Goal: Register for event/course

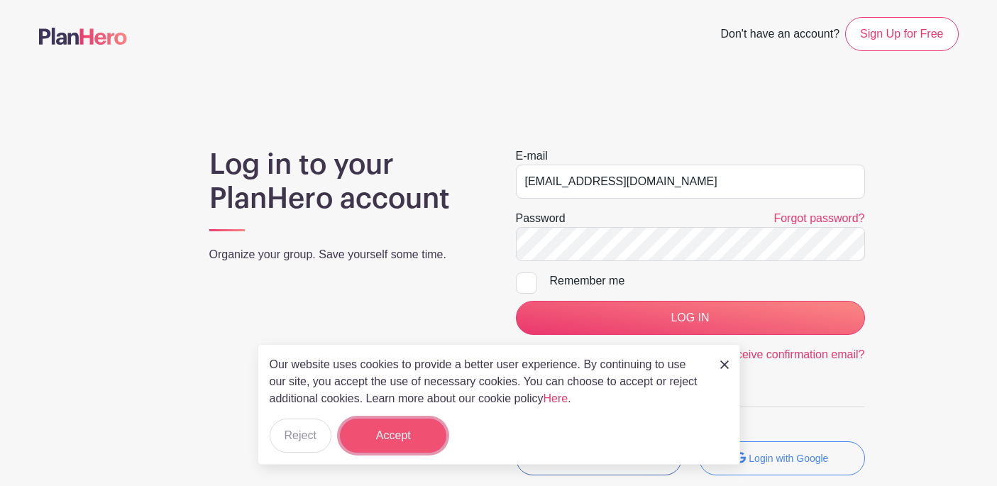
click at [415, 451] on button "Accept" at bounding box center [393, 436] width 106 height 34
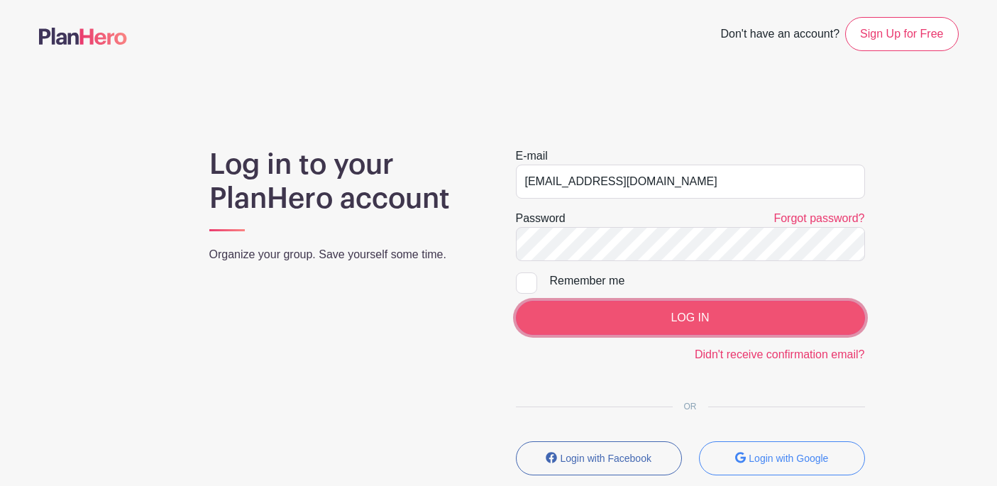
click at [661, 314] on input "LOG IN" at bounding box center [690, 318] width 349 height 34
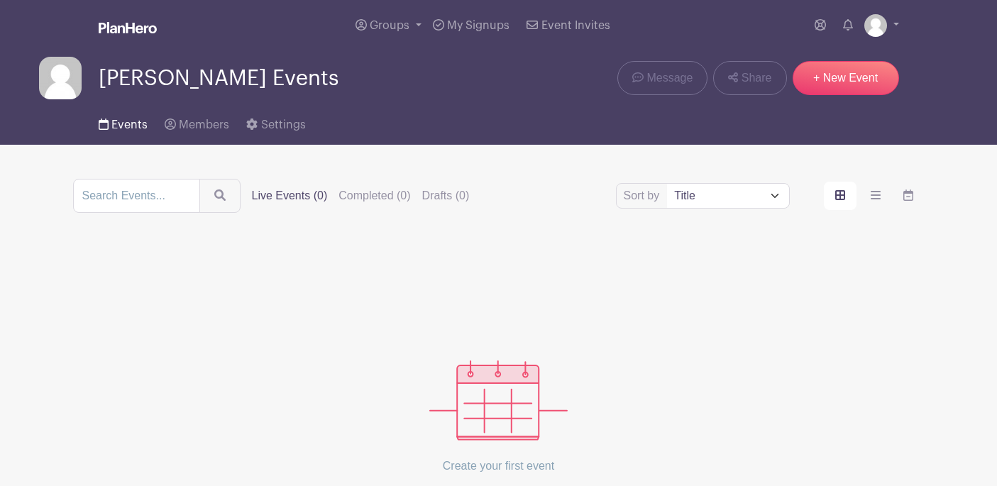
click at [141, 128] on span "Events" at bounding box center [129, 124] width 36 height 11
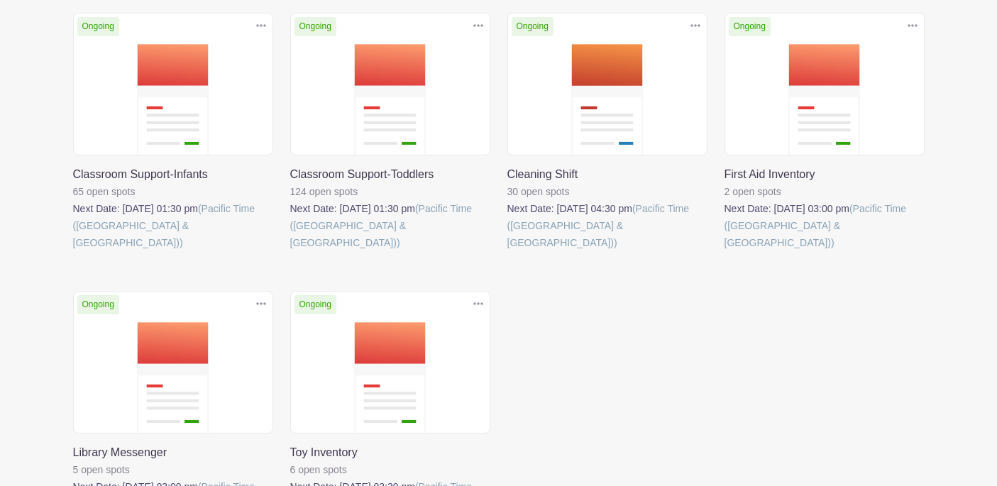
scroll to position [337, 0]
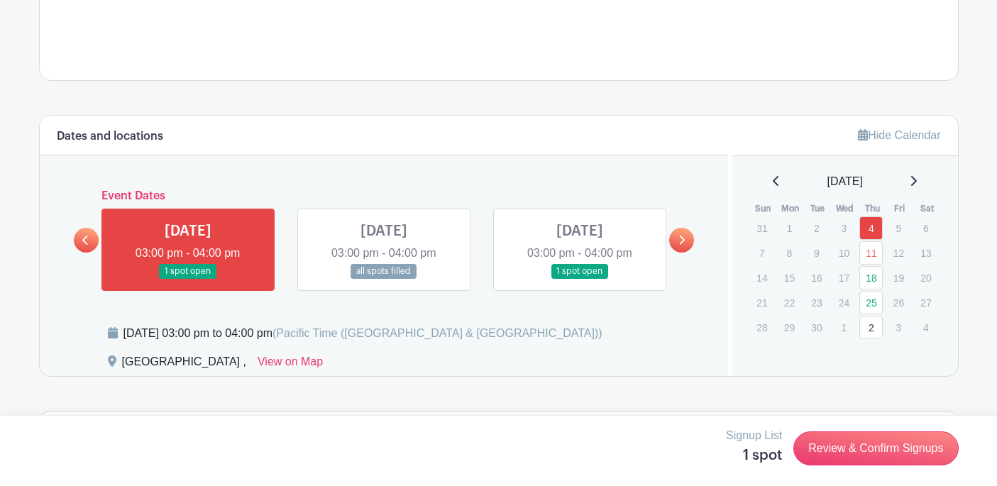
scroll to position [632, 0]
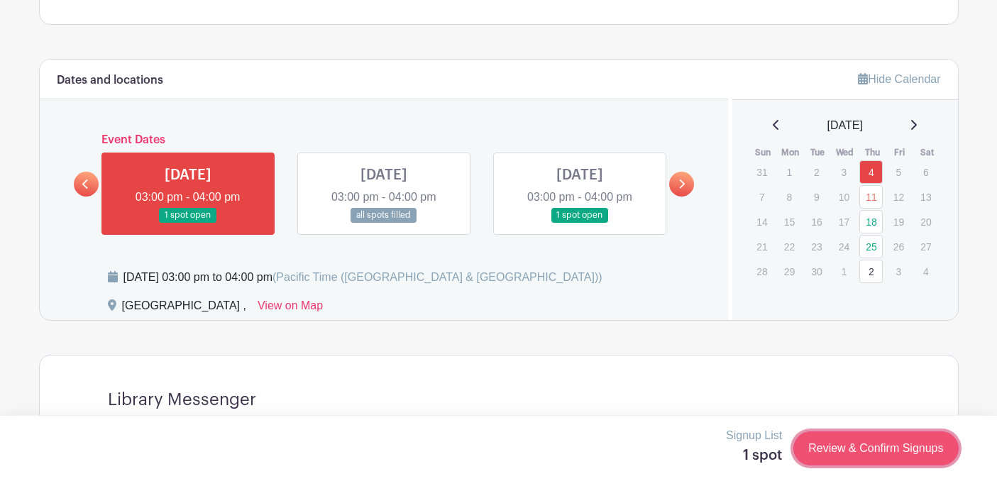
click at [842, 447] on link "Review & Confirm Signups" at bounding box center [875, 449] width 165 height 34
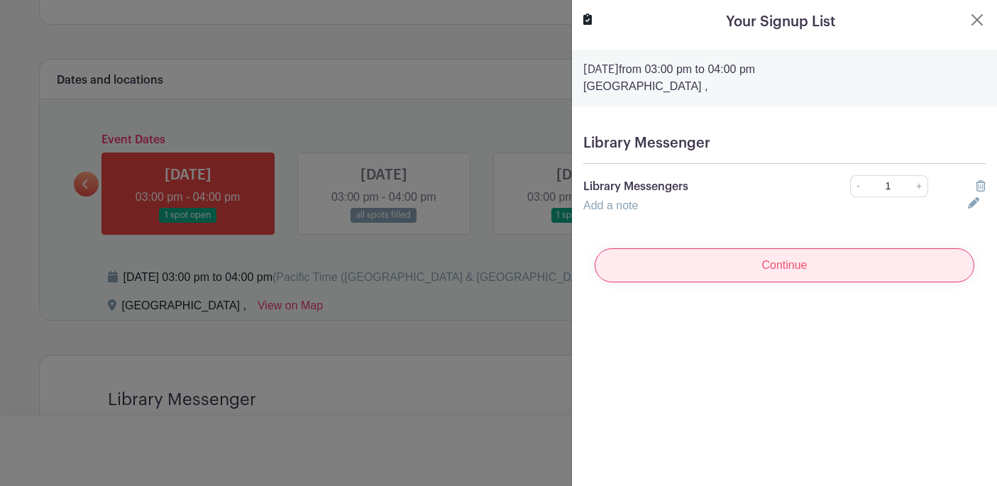
click at [777, 266] on input "Continue" at bounding box center [785, 265] width 380 height 34
click at [777, 266] on div "Continue" at bounding box center [784, 265] width 402 height 57
click at [777, 266] on input "Continue" at bounding box center [785, 265] width 380 height 34
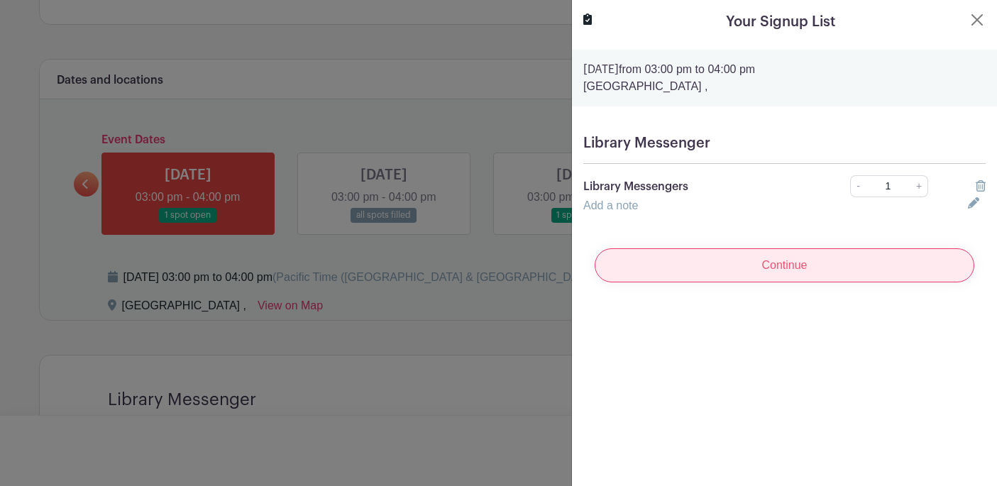
click at [777, 266] on input "Continue" at bounding box center [785, 265] width 380 height 34
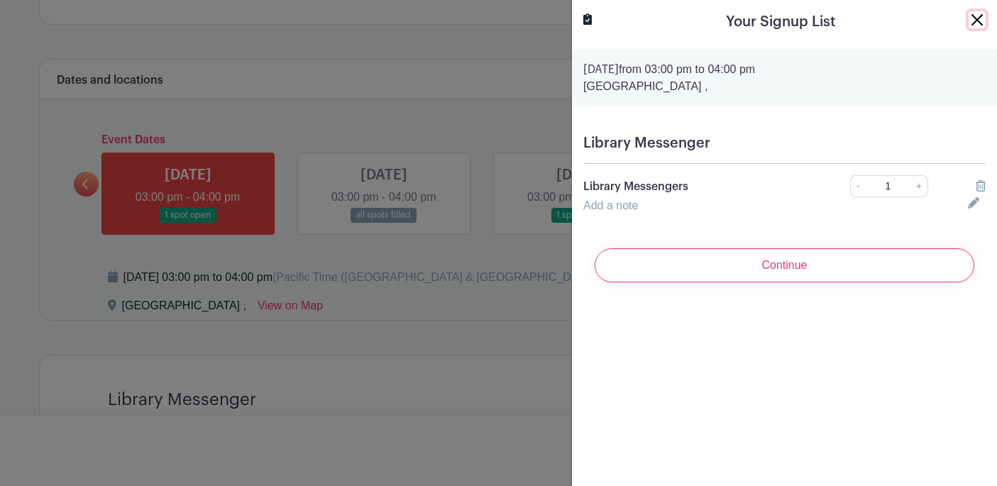
click at [973, 23] on button "Close" at bounding box center [977, 19] width 17 height 17
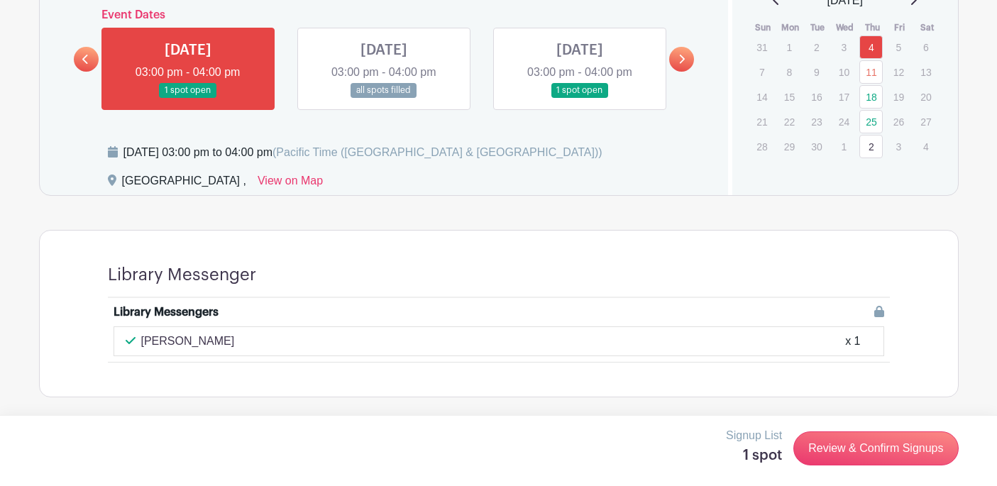
scroll to position [757, 0]
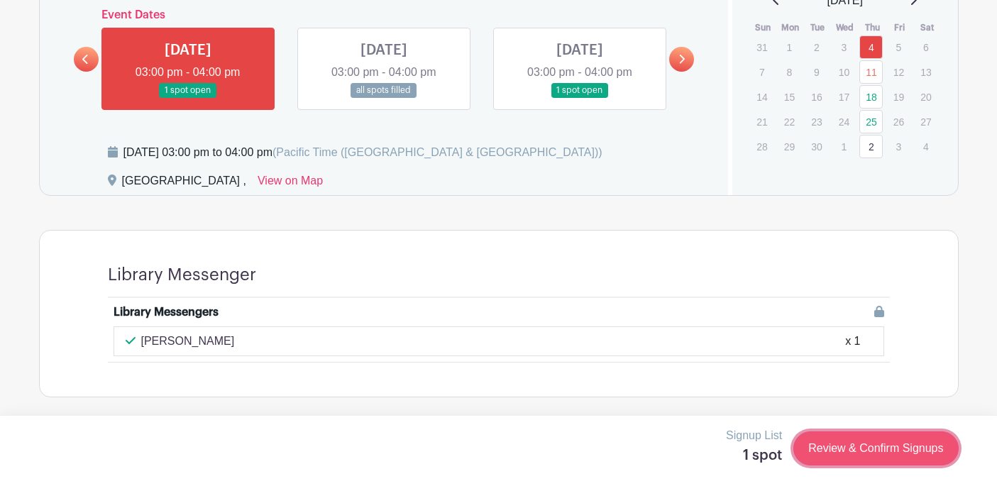
click at [845, 449] on link "Review & Confirm Signups" at bounding box center [875, 449] width 165 height 34
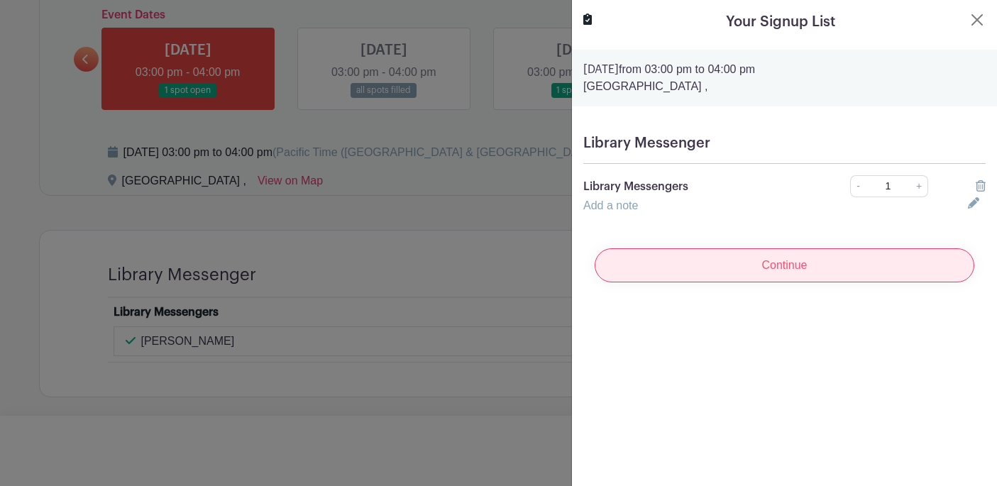
click at [762, 275] on input "Continue" at bounding box center [785, 265] width 380 height 34
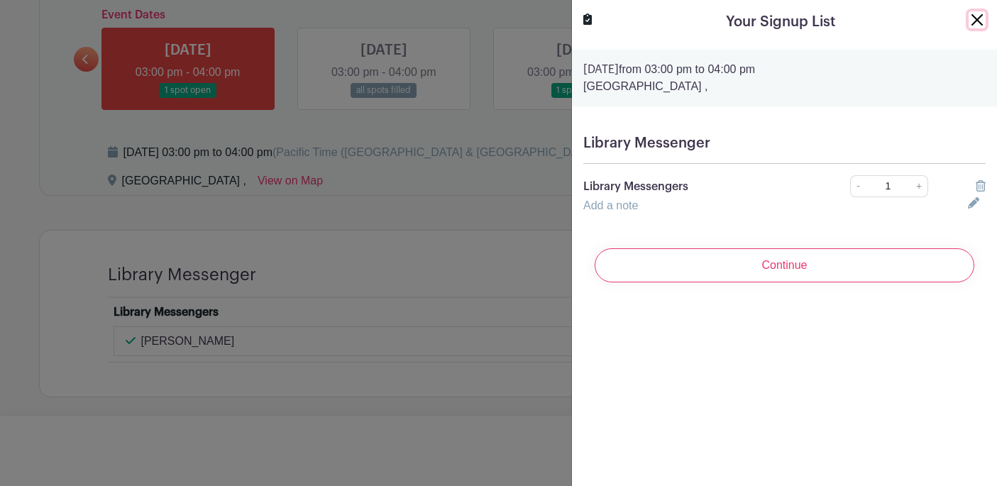
click at [974, 21] on button "Close" at bounding box center [977, 19] width 17 height 17
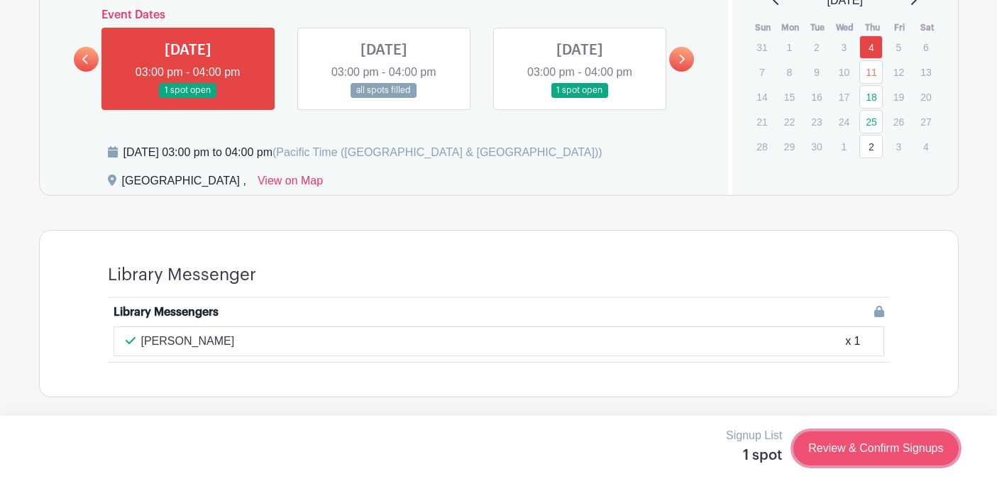
click at [862, 446] on link "Review & Confirm Signups" at bounding box center [875, 449] width 165 height 34
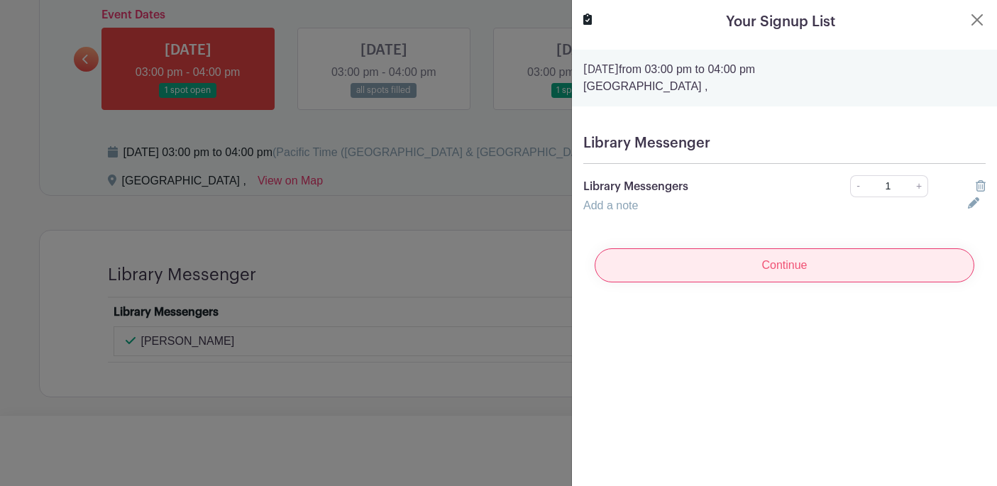
click at [774, 270] on input "Continue" at bounding box center [785, 265] width 380 height 34
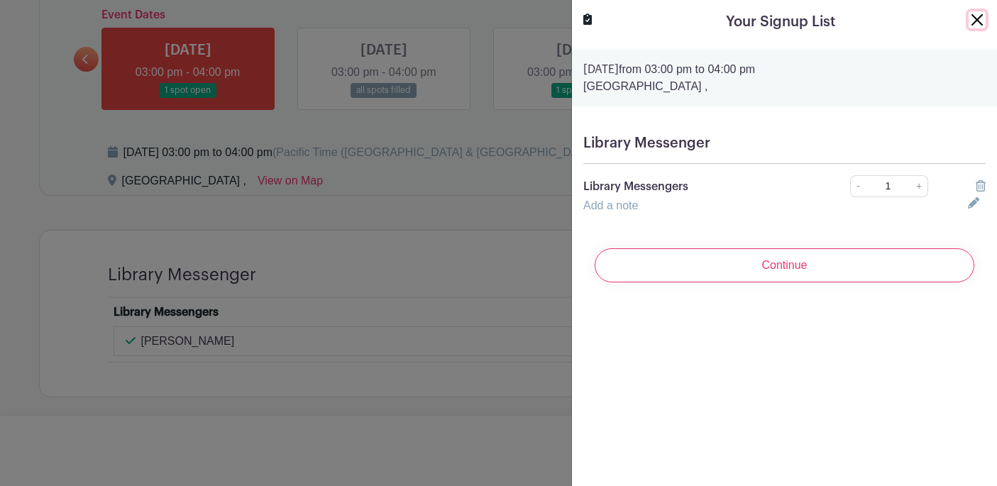
click at [971, 23] on button "Close" at bounding box center [977, 19] width 17 height 17
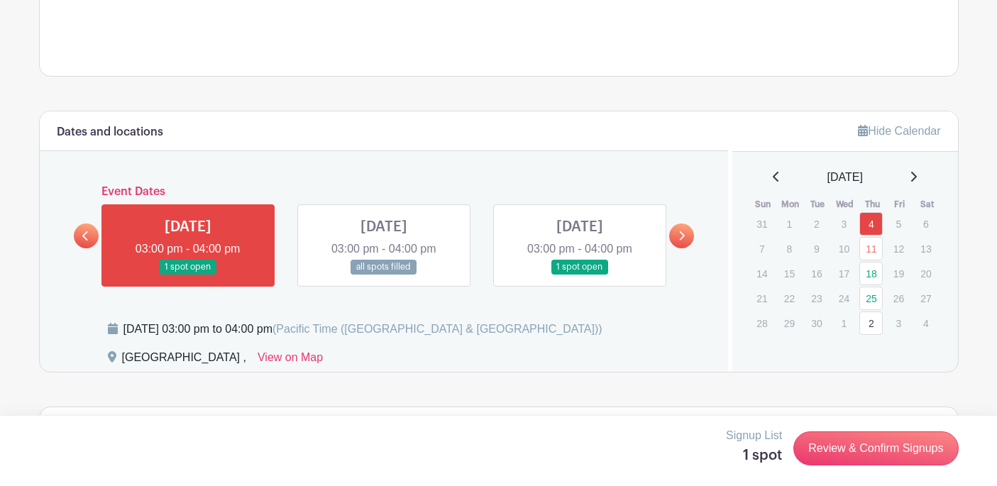
scroll to position [583, 0]
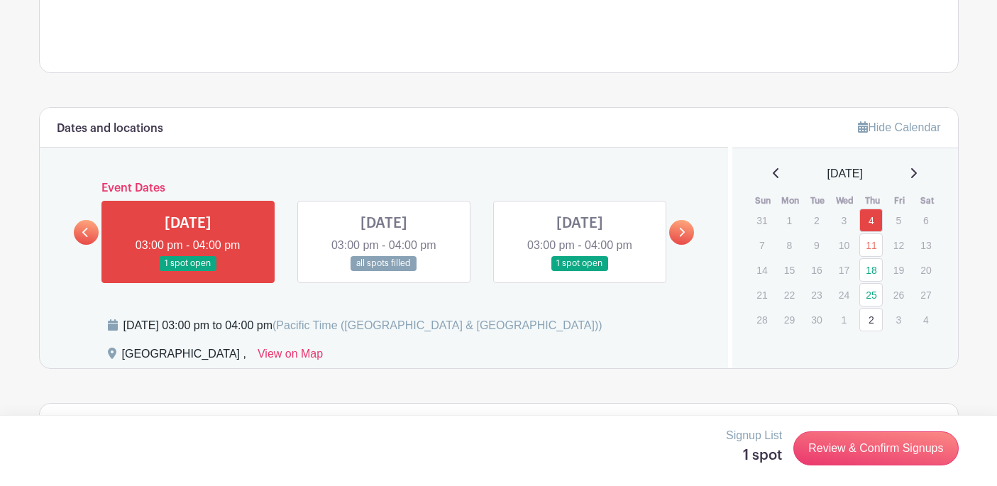
click at [580, 271] on link at bounding box center [580, 271] width 0 height 0
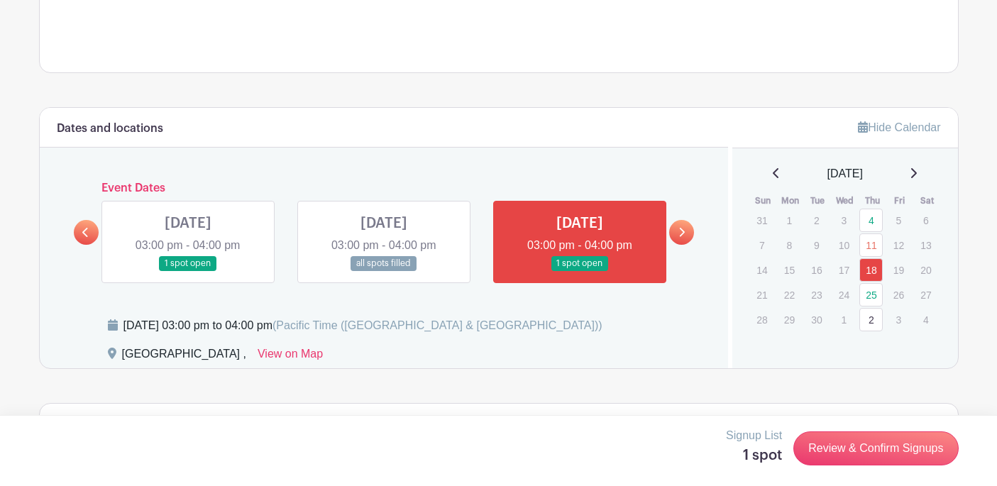
click at [683, 235] on icon at bounding box center [683, 232] width 6 height 9
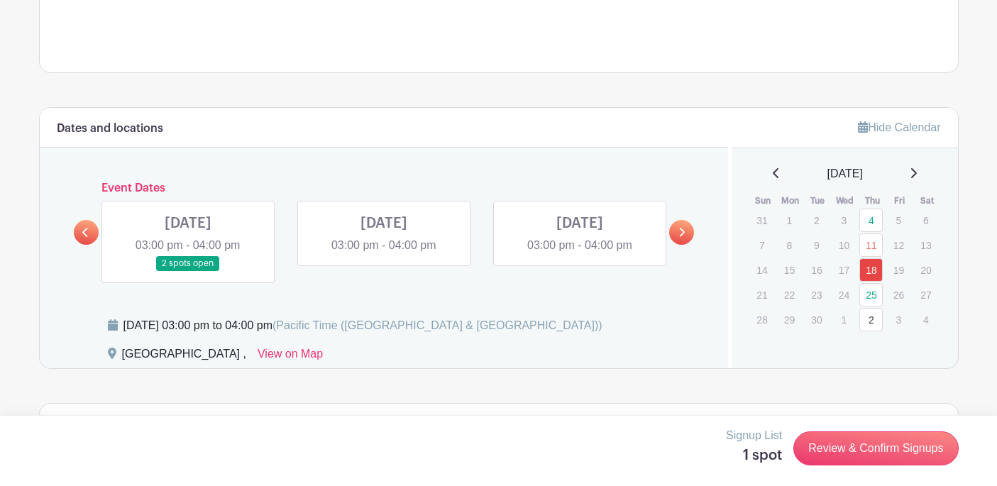
click at [188, 271] on link at bounding box center [188, 271] width 0 height 0
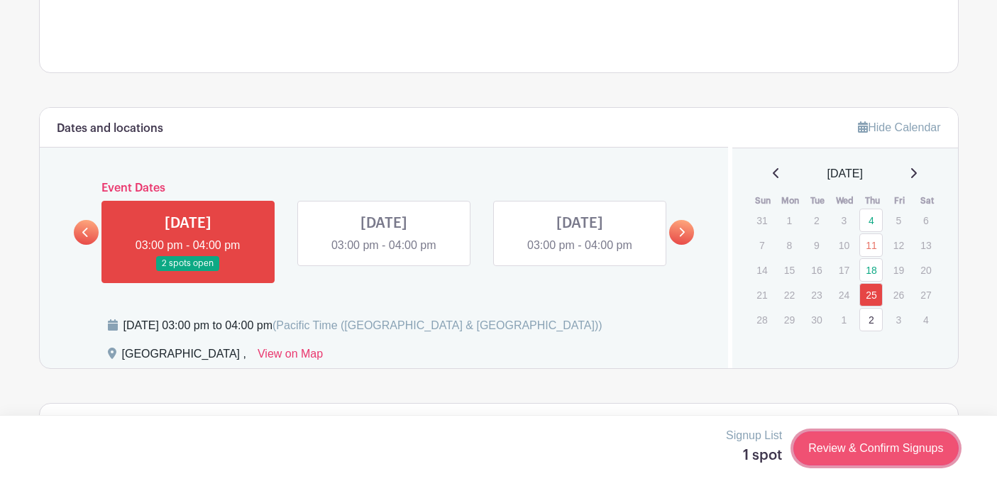
click at [820, 449] on link "Review & Confirm Signups" at bounding box center [875, 449] width 165 height 34
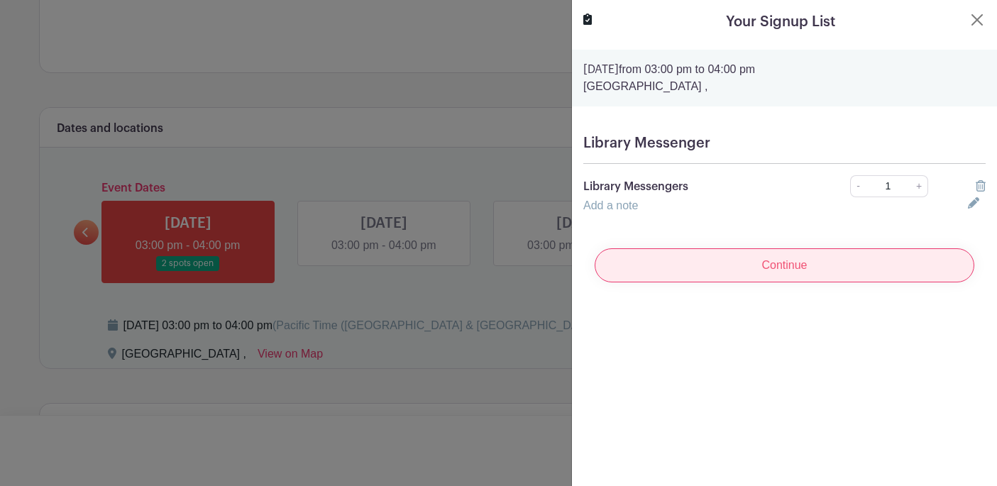
click at [757, 264] on input "Continue" at bounding box center [785, 265] width 380 height 34
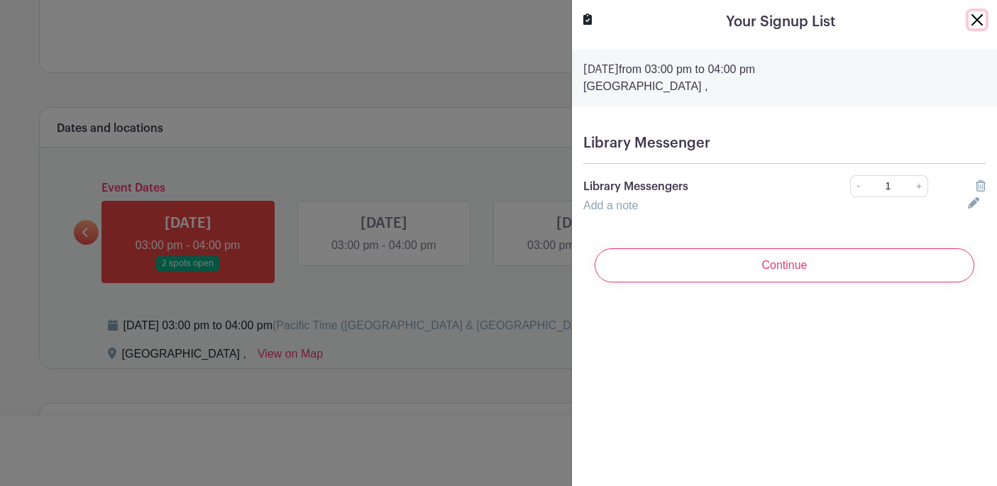
click at [977, 20] on button "Close" at bounding box center [977, 19] width 17 height 17
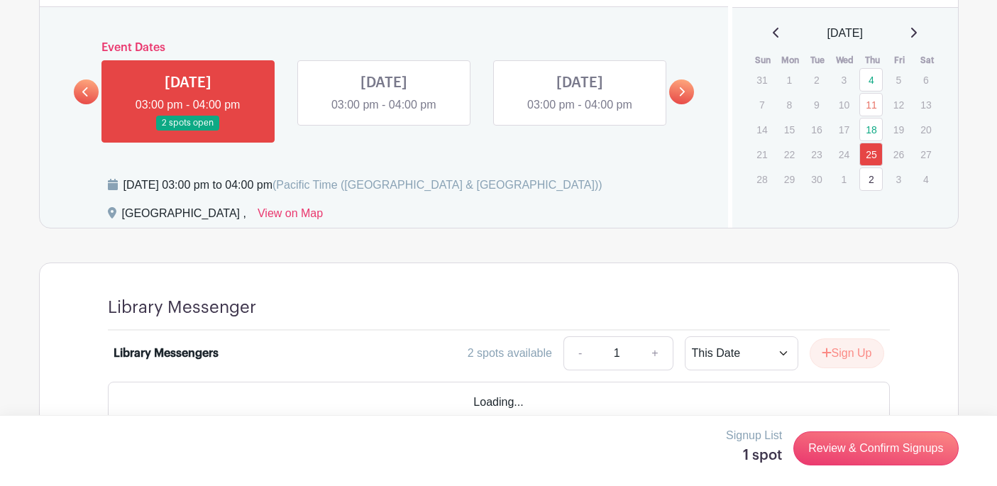
scroll to position [745, 0]
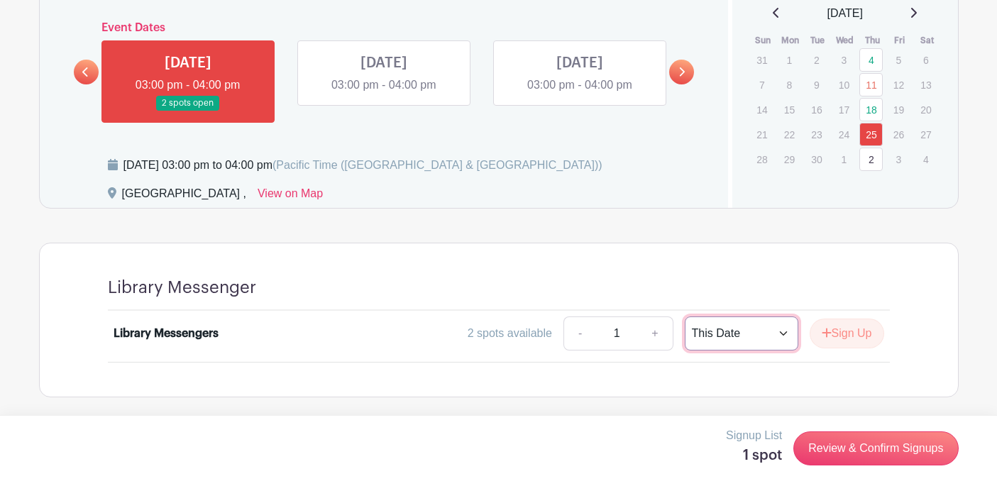
click at [757, 333] on select "This Date Select Dates" at bounding box center [742, 334] width 114 height 34
select select "select_dates"
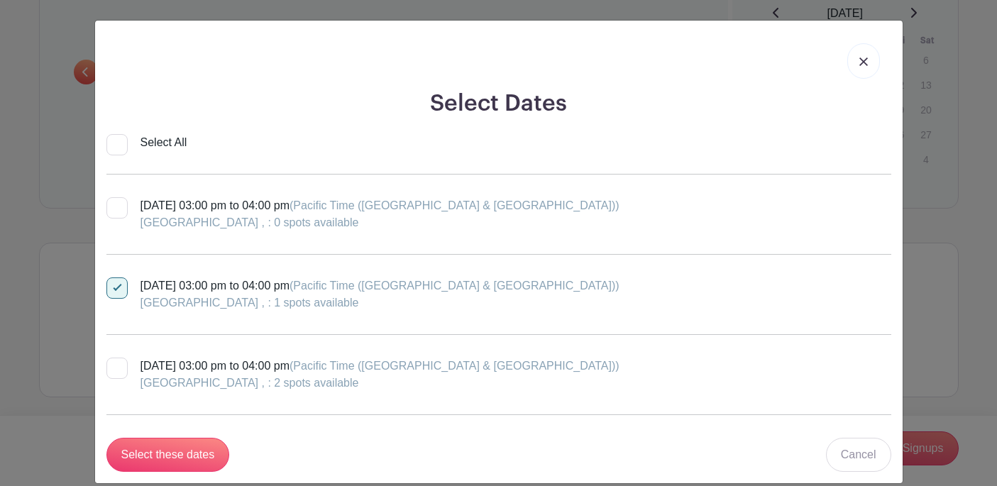
scroll to position [18, 0]
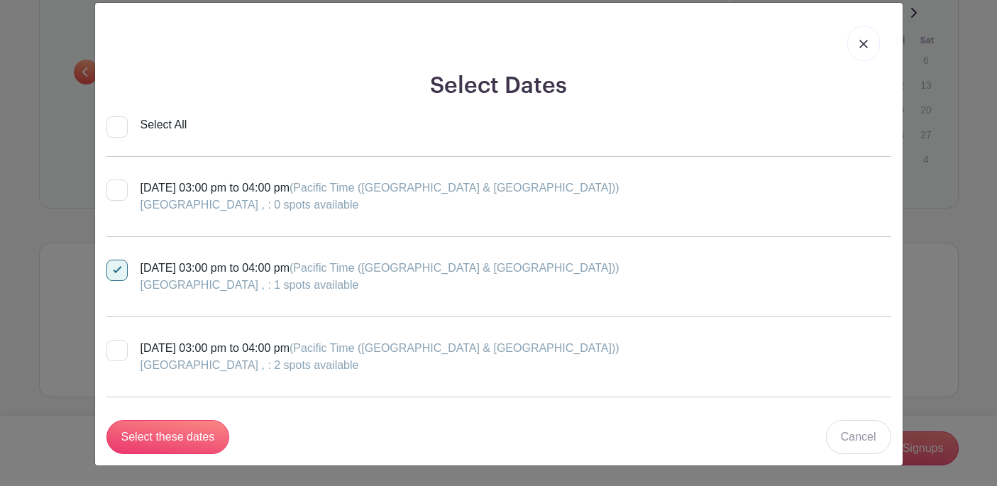
click at [111, 353] on div at bounding box center [116, 350] width 21 height 21
click at [111, 349] on input "Thursday, September 25, 2025 at 03:00 pm to 04:00 pm (Pacific Time (US & Canada…" at bounding box center [110, 344] width 9 height 9
checkbox input "true"
click at [116, 273] on div at bounding box center [116, 270] width 21 height 21
click at [116, 269] on input "Thursday, September 18, 2025 at 03:00 pm to 04:00 pm (Pacific Time (US & Canada…" at bounding box center [110, 264] width 9 height 9
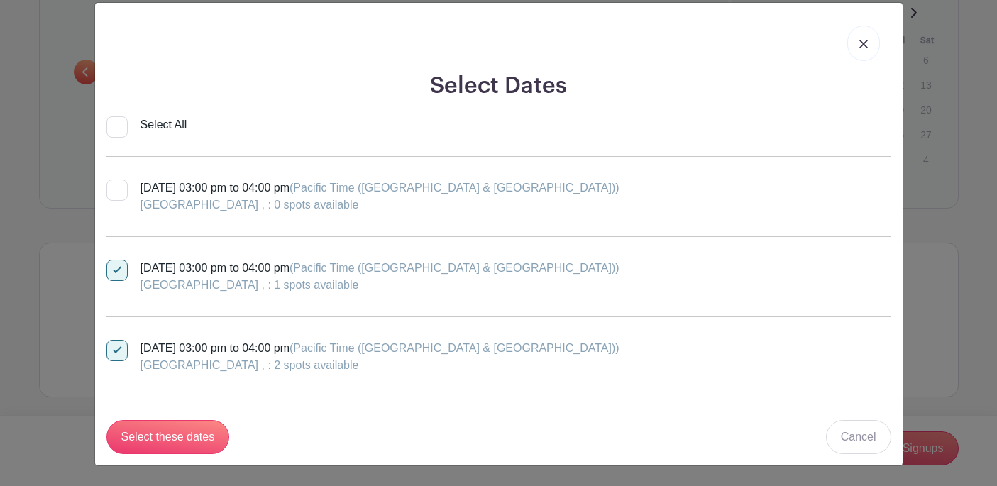
checkbox input "false"
click at [119, 190] on div at bounding box center [116, 190] width 21 height 21
click at [116, 189] on input "Thursday, September 11, 2025 at 03:00 pm to 04:00 pm (Pacific Time (US & Canada…" at bounding box center [110, 184] width 9 height 9
checkbox input "true"
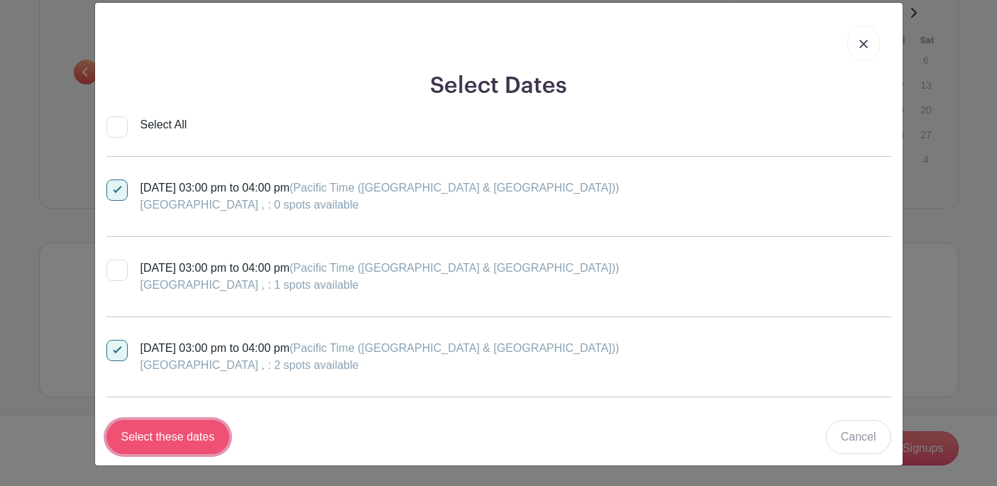
click at [190, 448] on input "Select these dates" at bounding box center [167, 437] width 123 height 34
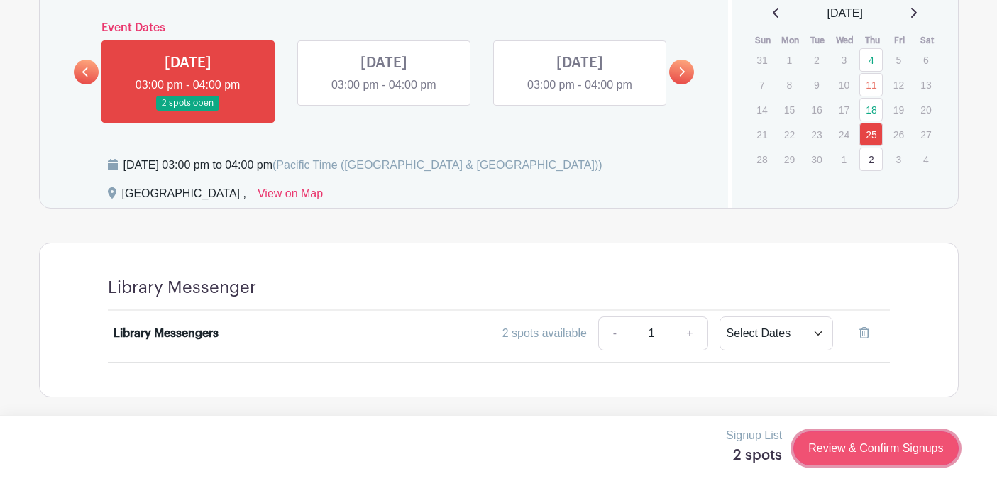
click at [839, 443] on link "Review & Confirm Signups" at bounding box center [875, 449] width 165 height 34
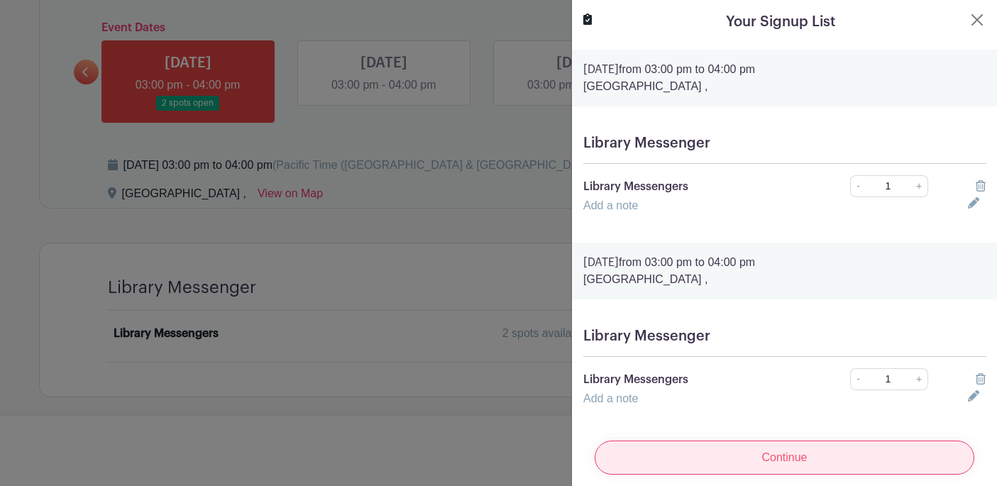
click at [815, 456] on input "Continue" at bounding box center [785, 458] width 380 height 34
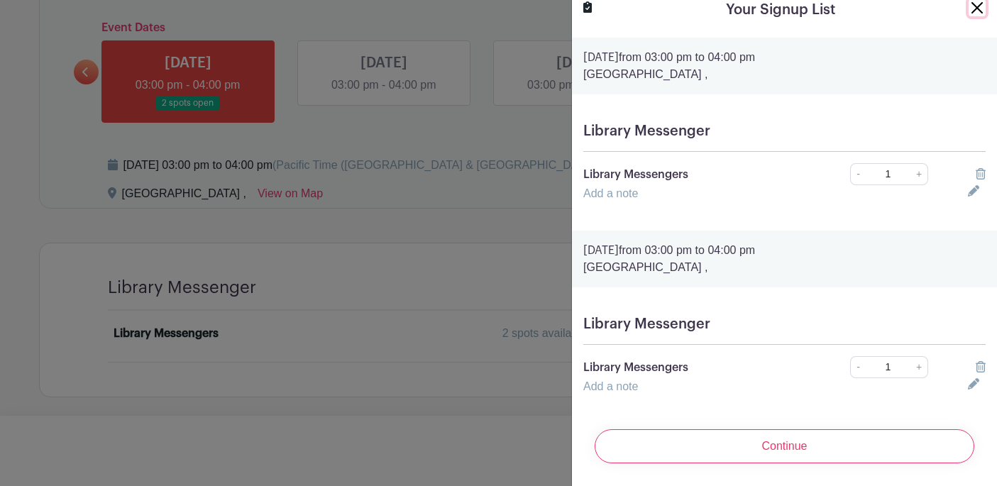
click at [974, 10] on button "Close" at bounding box center [977, 7] width 17 height 17
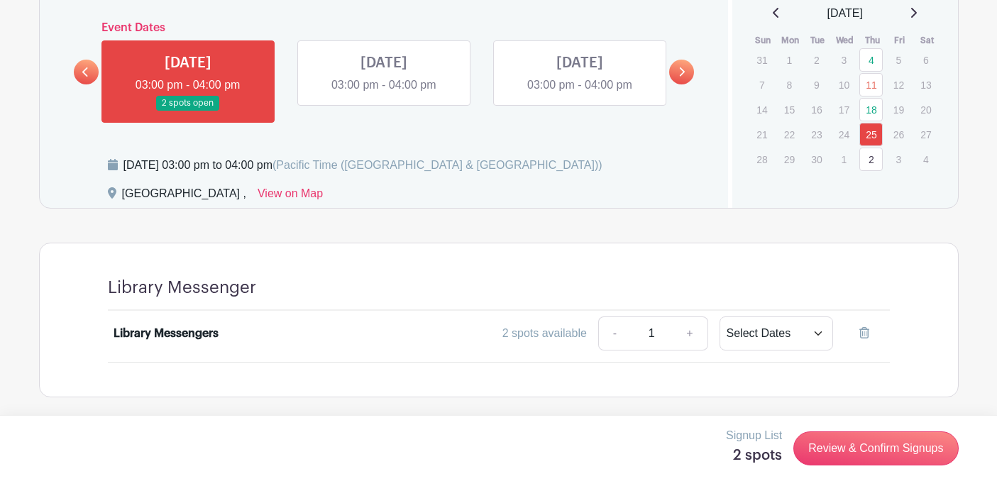
click at [75, 74] on link at bounding box center [86, 72] width 25 height 25
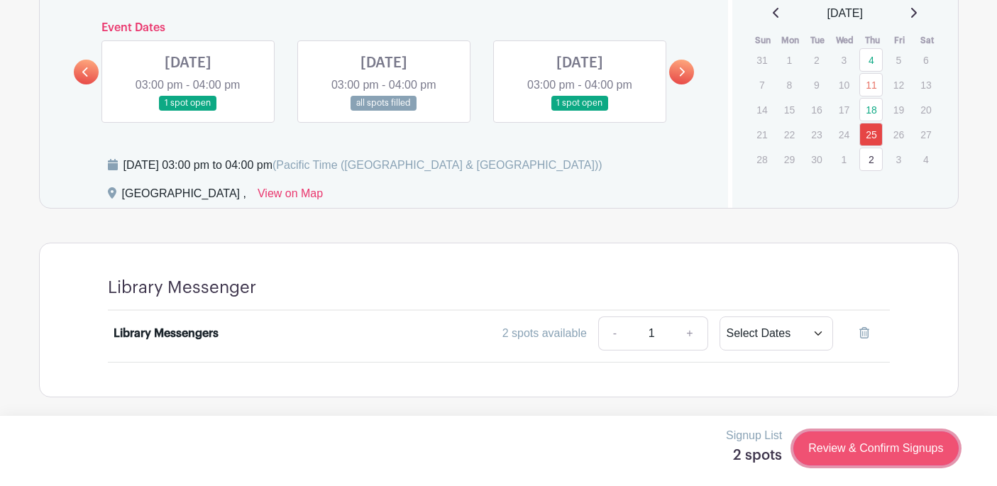
click at [837, 444] on link "Review & Confirm Signups" at bounding box center [875, 449] width 165 height 34
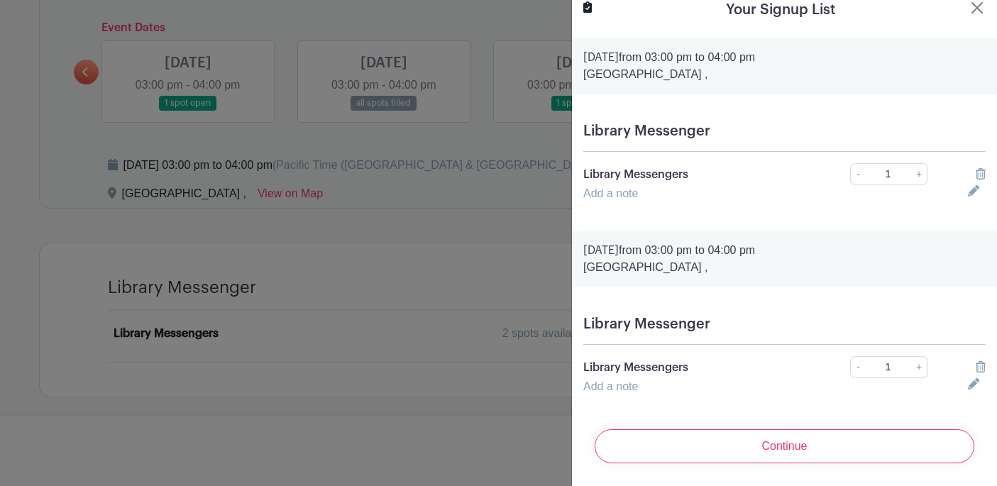
click at [565, 378] on div at bounding box center [498, 243] width 997 height 486
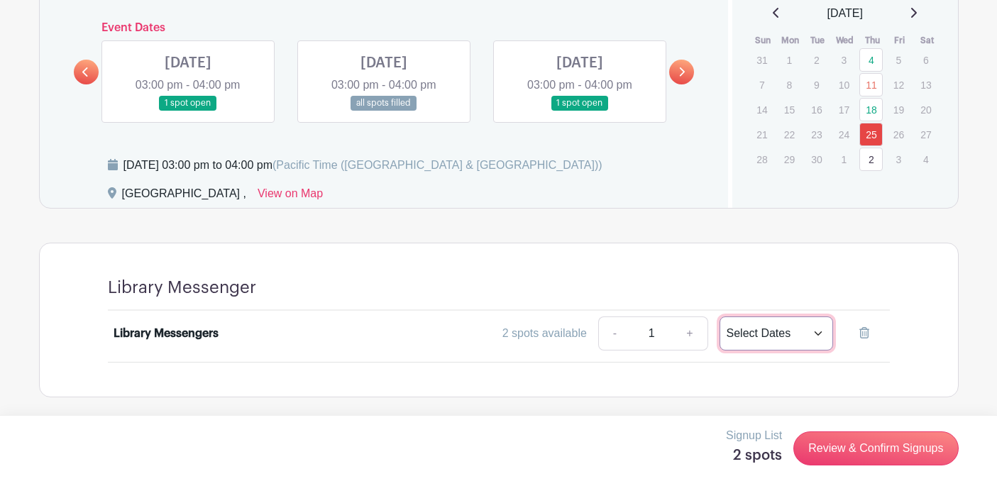
click at [757, 330] on select "This Date Select Dates" at bounding box center [777, 334] width 114 height 34
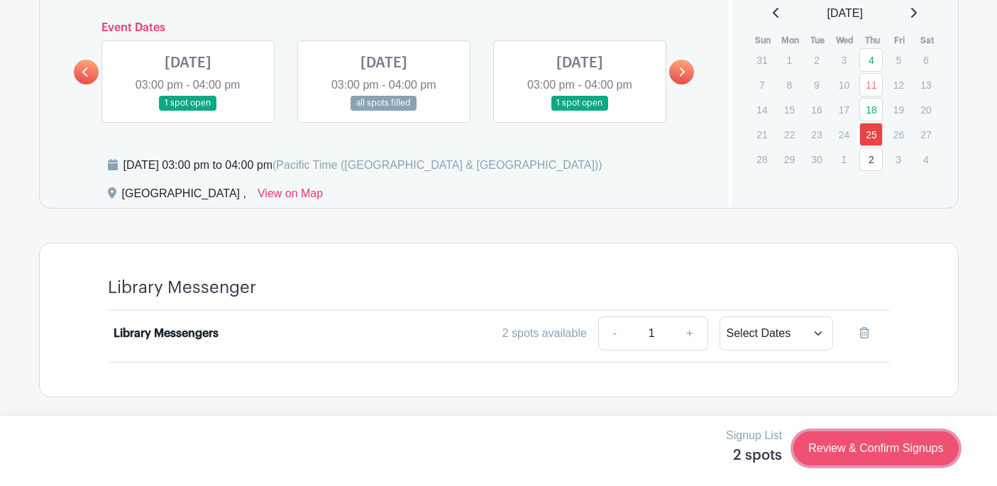
click at [842, 441] on link "Review & Confirm Signups" at bounding box center [875, 449] width 165 height 34
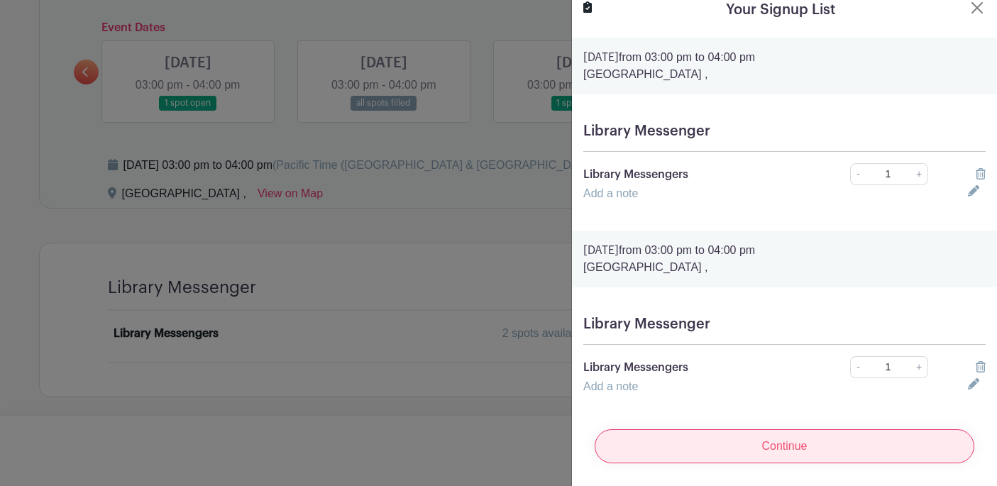
click at [795, 448] on input "Continue" at bounding box center [785, 446] width 380 height 34
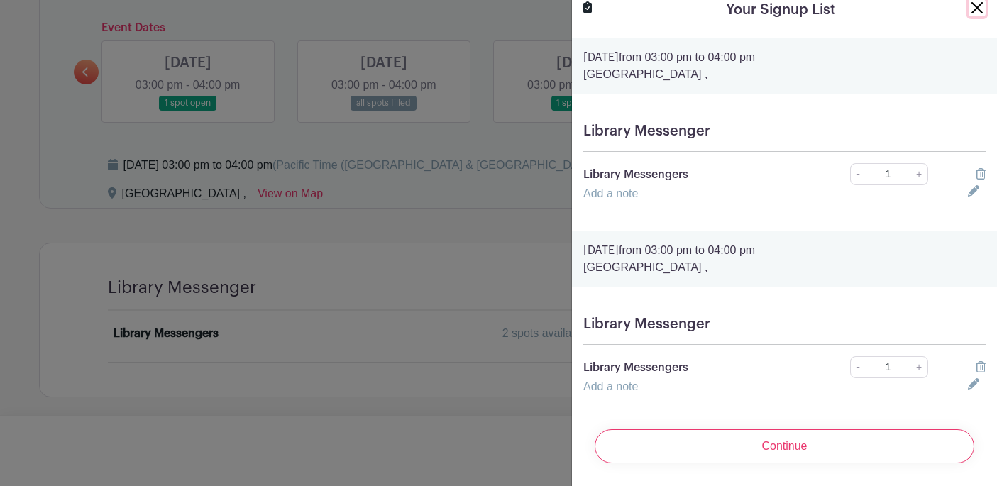
click at [974, 9] on button "Close" at bounding box center [977, 7] width 17 height 17
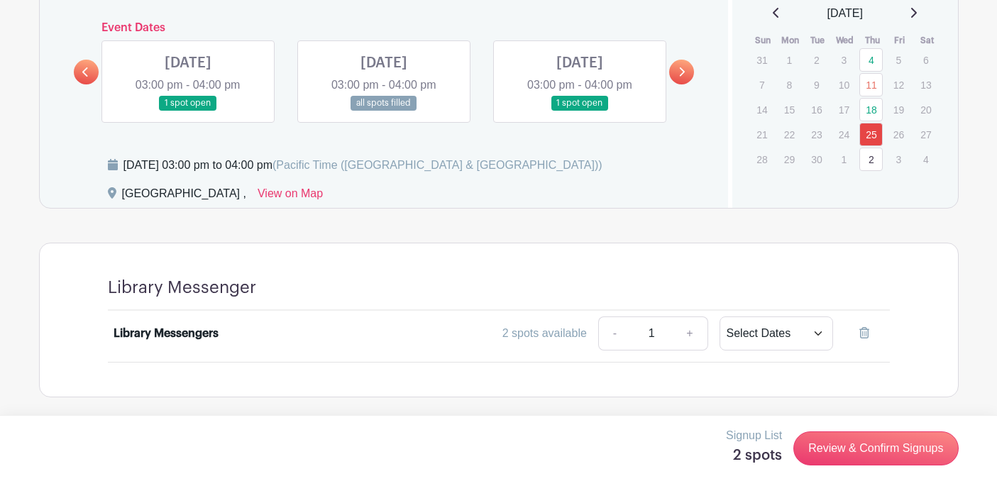
click at [682, 75] on icon at bounding box center [683, 71] width 6 height 9
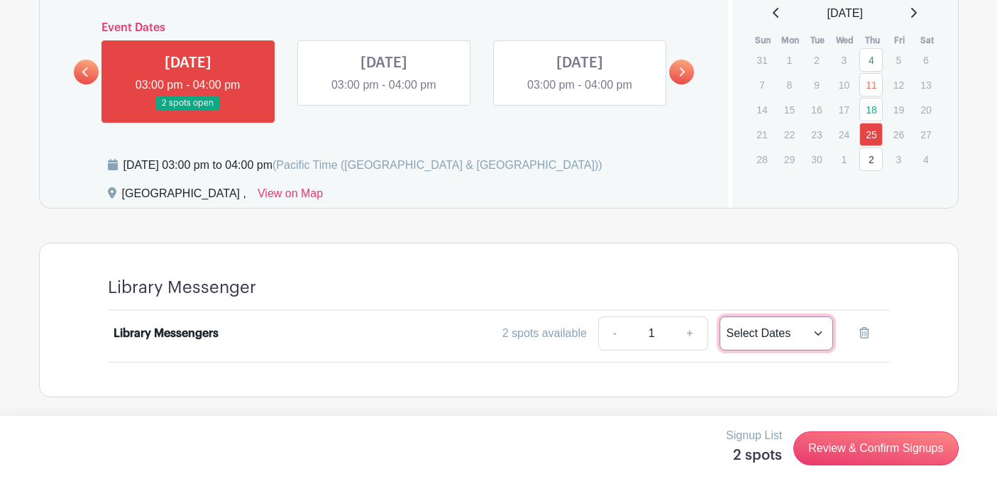
click at [754, 330] on select "This Date Select Dates" at bounding box center [777, 334] width 114 height 34
select select "this_date"
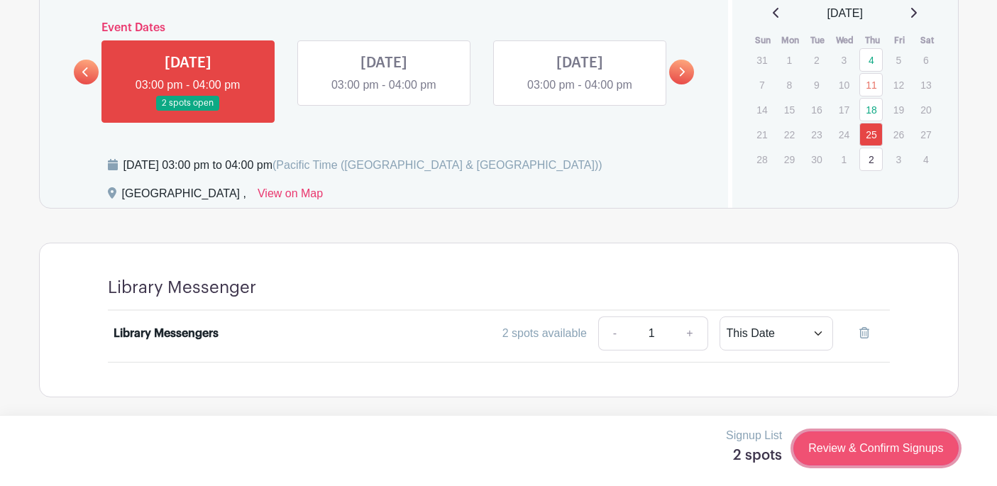
click at [854, 458] on link "Review & Confirm Signups" at bounding box center [875, 449] width 165 height 34
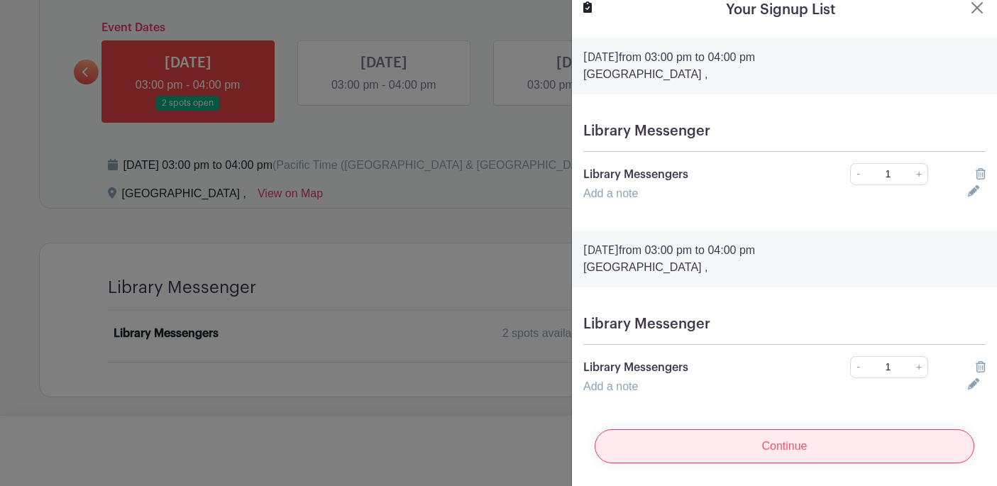
click at [791, 441] on input "Continue" at bounding box center [785, 446] width 380 height 34
click at [786, 442] on input "Continue" at bounding box center [785, 446] width 380 height 34
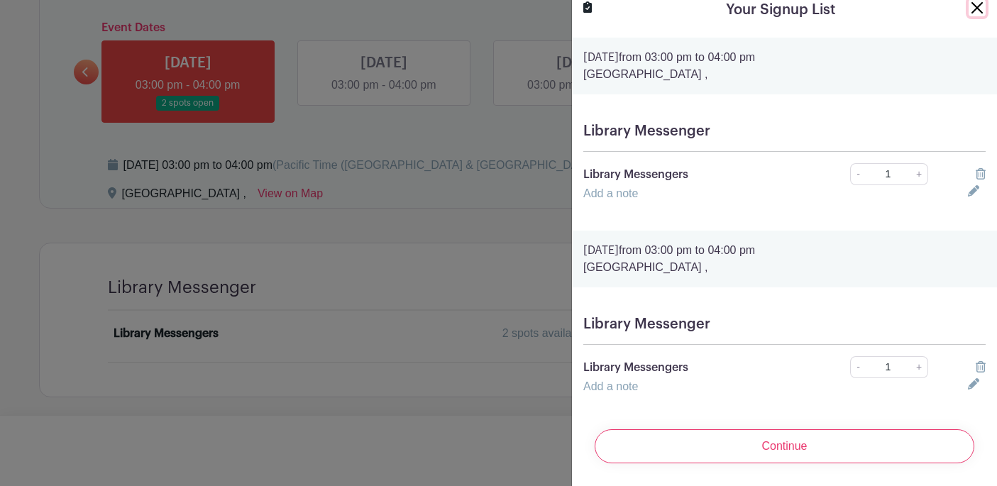
click at [974, 10] on button "Close" at bounding box center [977, 7] width 17 height 17
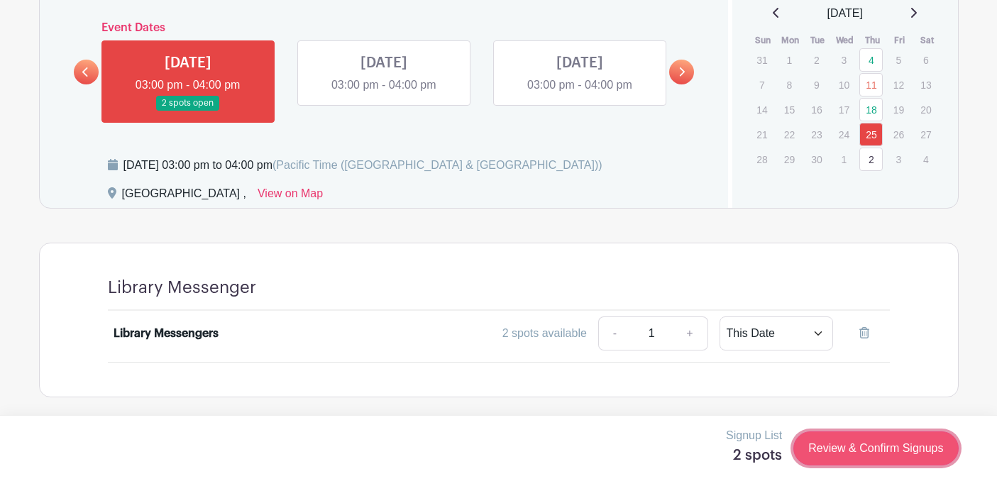
click at [831, 444] on link "Review & Confirm Signups" at bounding box center [875, 449] width 165 height 34
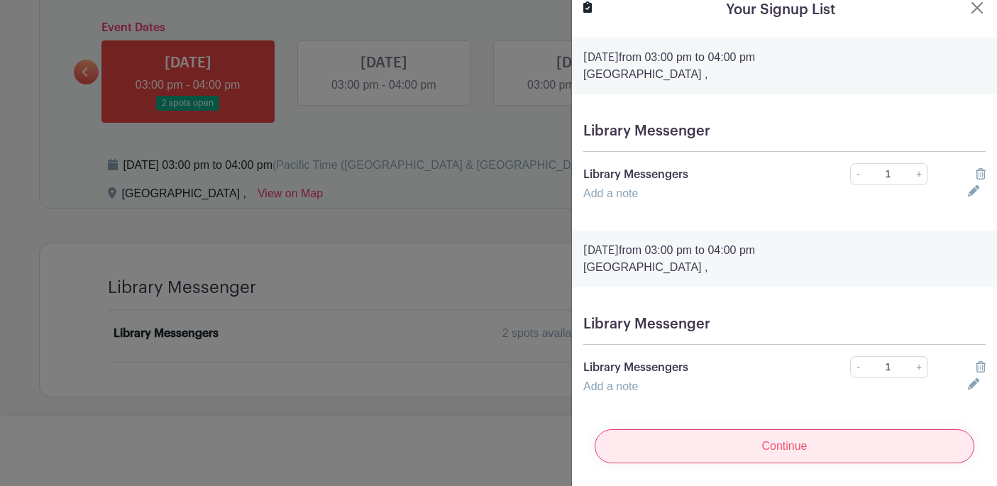
click at [774, 441] on input "Continue" at bounding box center [785, 446] width 380 height 34
click at [774, 449] on input "Continue" at bounding box center [785, 446] width 380 height 34
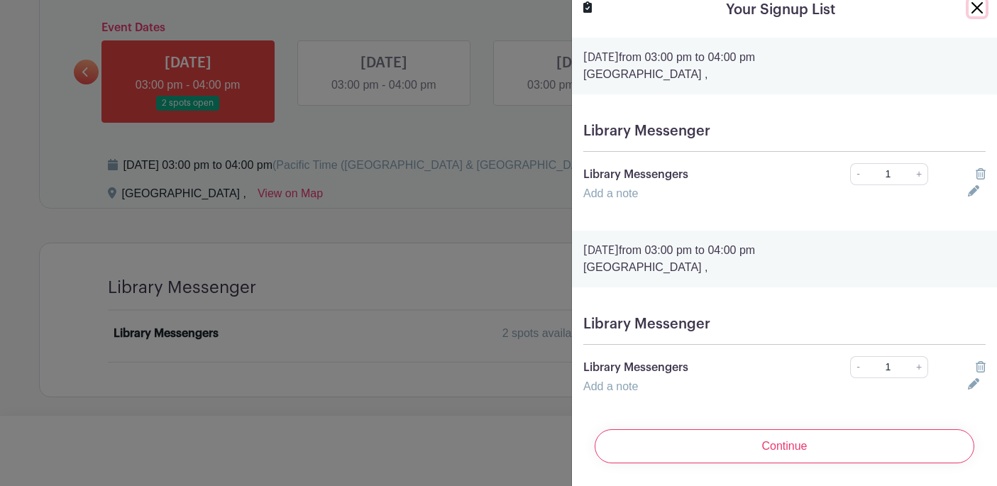
click at [975, 8] on button "Close" at bounding box center [977, 7] width 17 height 17
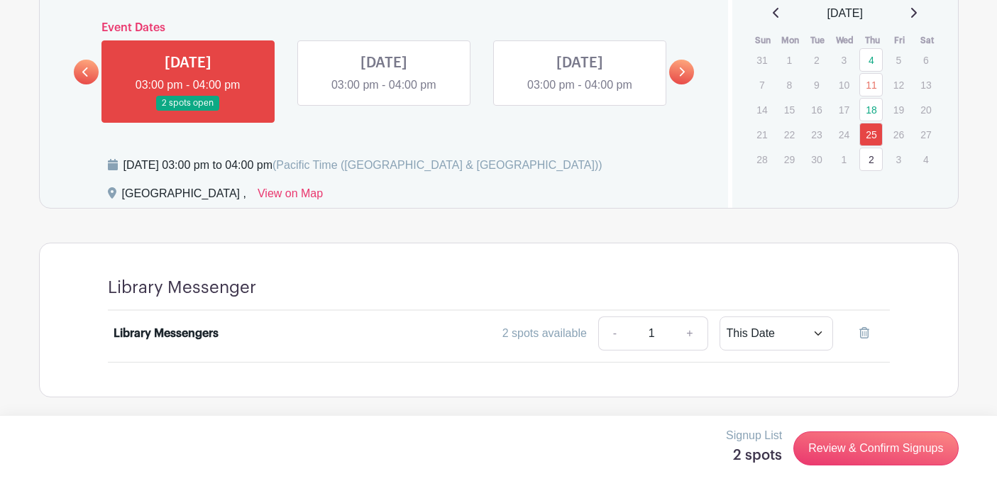
click at [384, 94] on link at bounding box center [384, 94] width 0 height 0
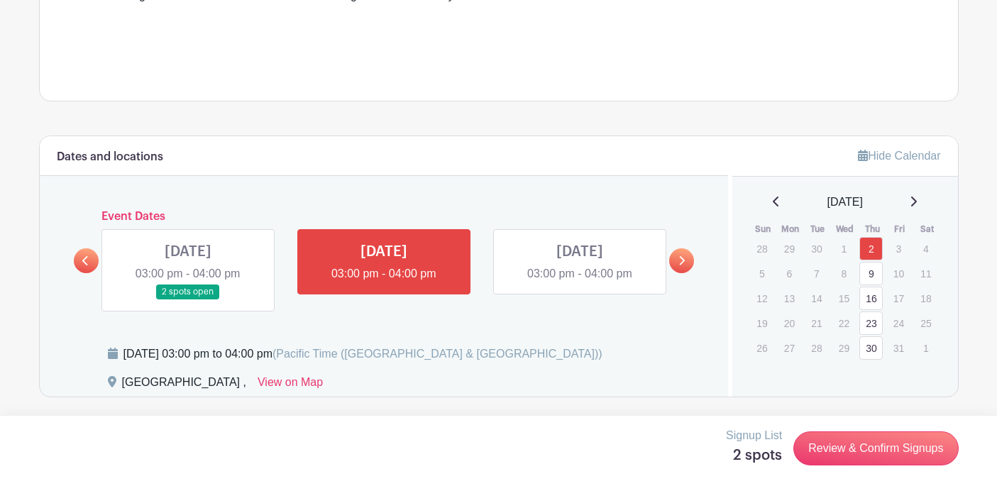
click at [580, 282] on link at bounding box center [580, 282] width 0 height 0
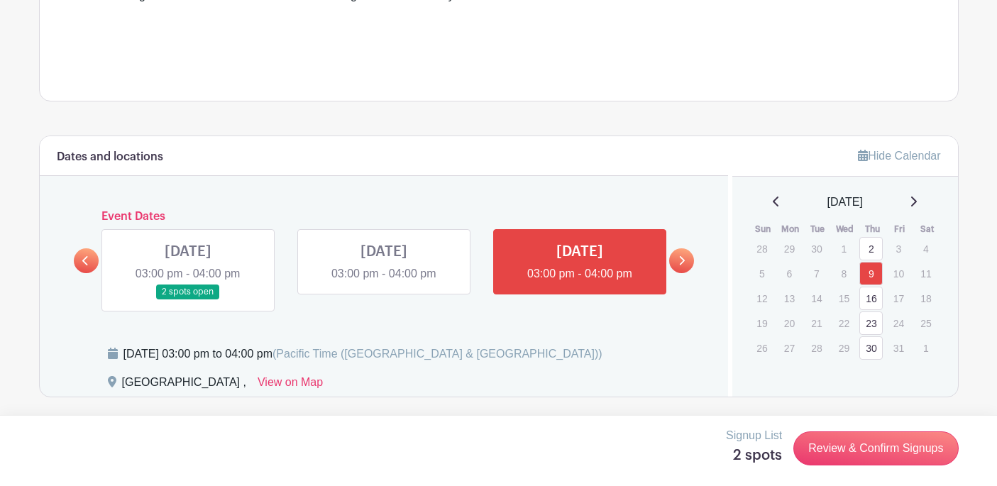
click at [188, 300] on link at bounding box center [188, 300] width 0 height 0
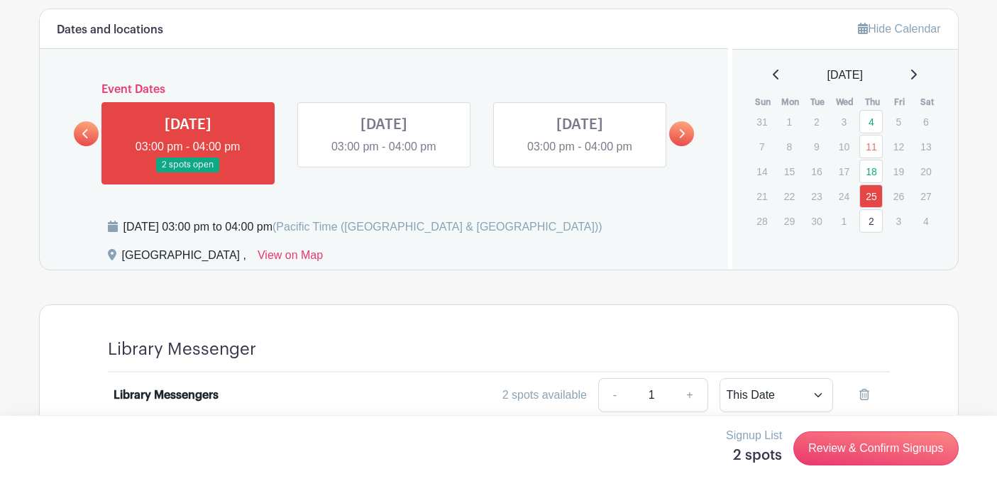
scroll to position [745, 0]
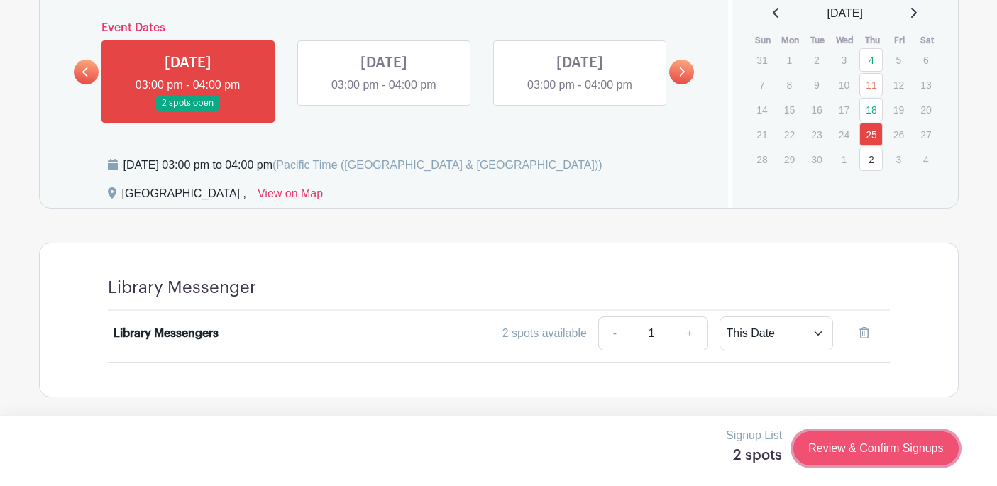
click at [849, 441] on link "Review & Confirm Signups" at bounding box center [875, 449] width 165 height 34
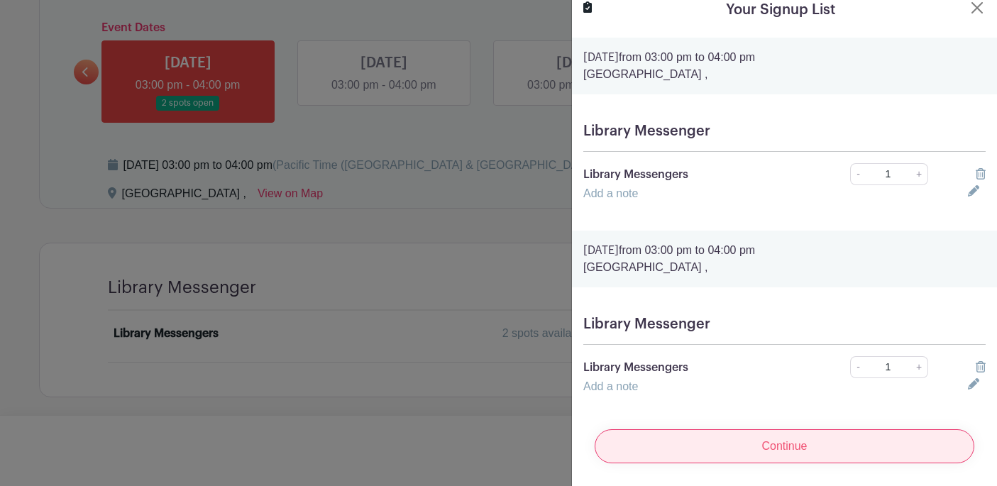
click at [770, 454] on input "Continue" at bounding box center [785, 446] width 380 height 34
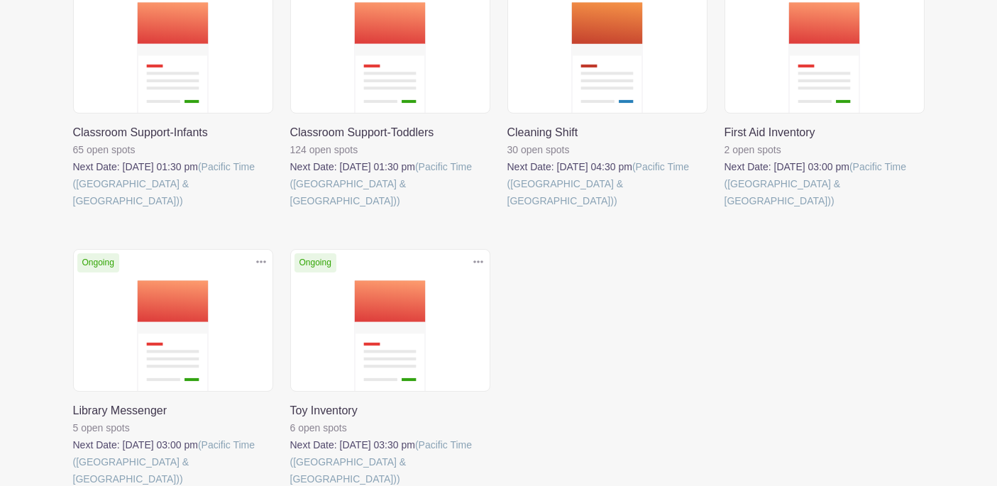
scroll to position [383, 0]
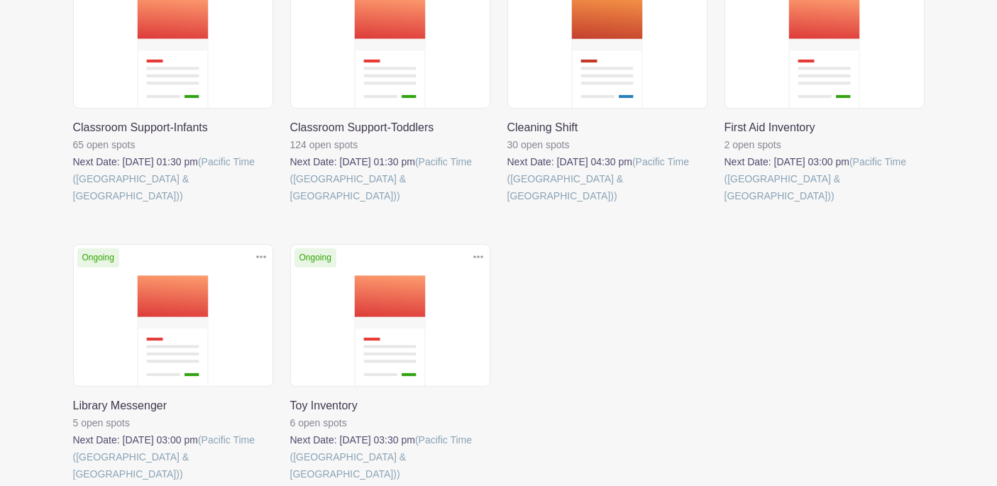
click at [290, 483] on link at bounding box center [290, 483] width 0 height 0
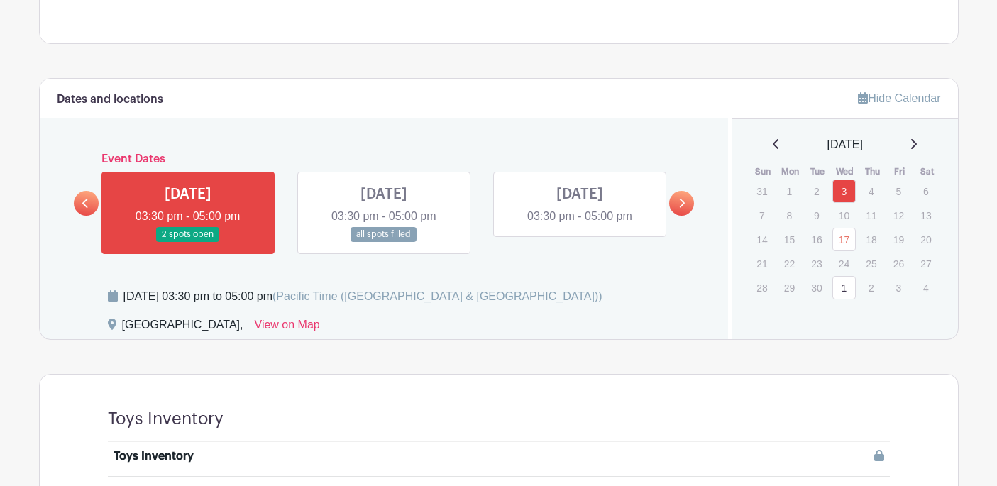
scroll to position [664, 0]
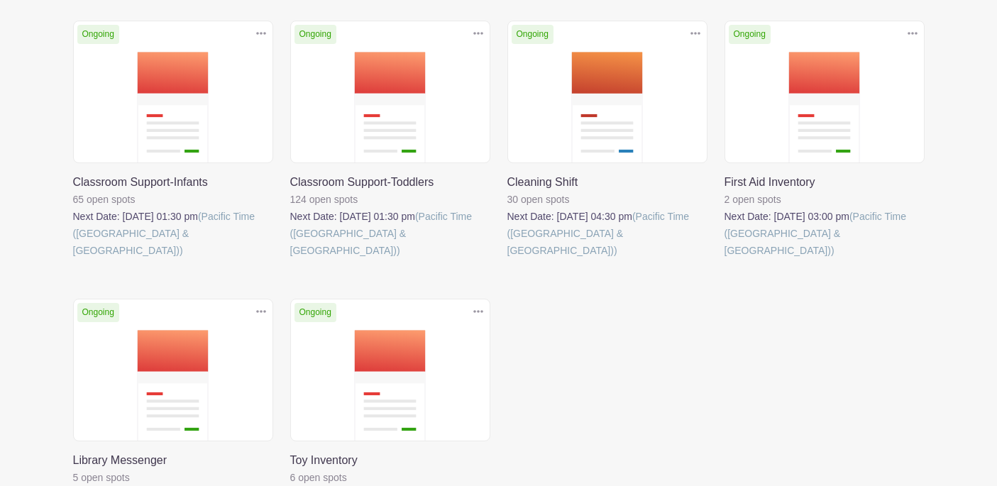
scroll to position [326, 0]
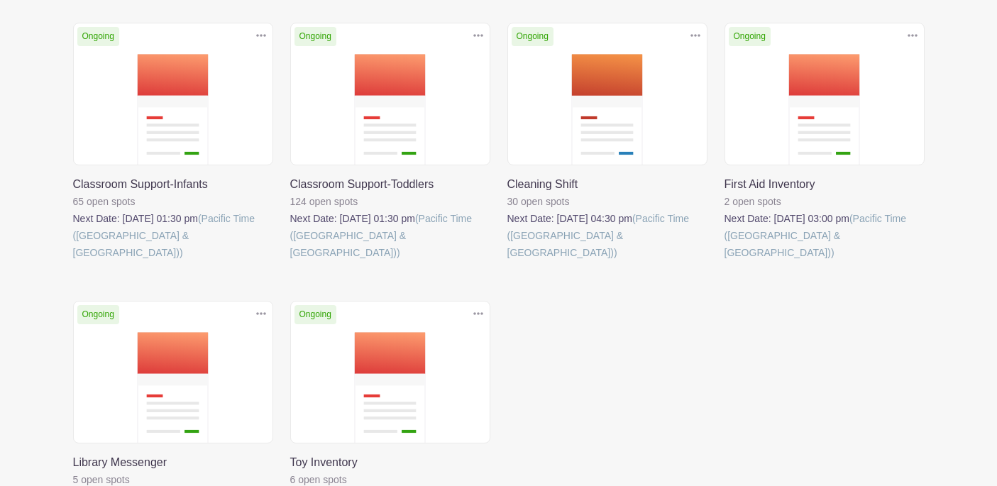
click at [290, 261] on link at bounding box center [290, 261] width 0 height 0
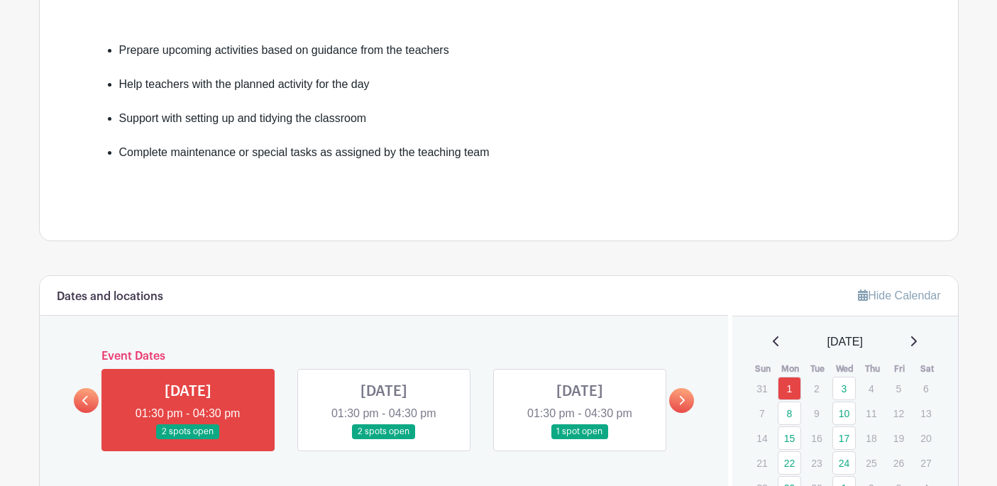
scroll to position [389, 0]
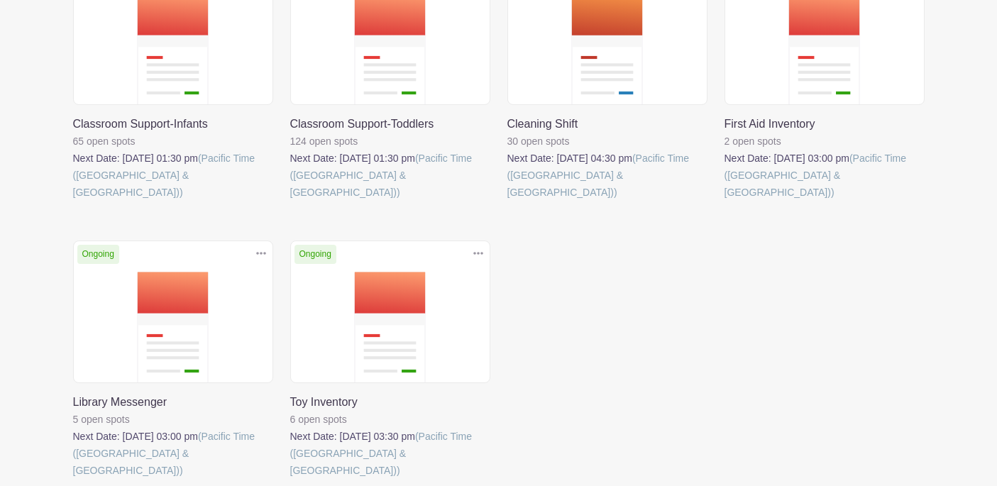
scroll to position [388, 0]
click at [725, 200] on link at bounding box center [725, 200] width 0 height 0
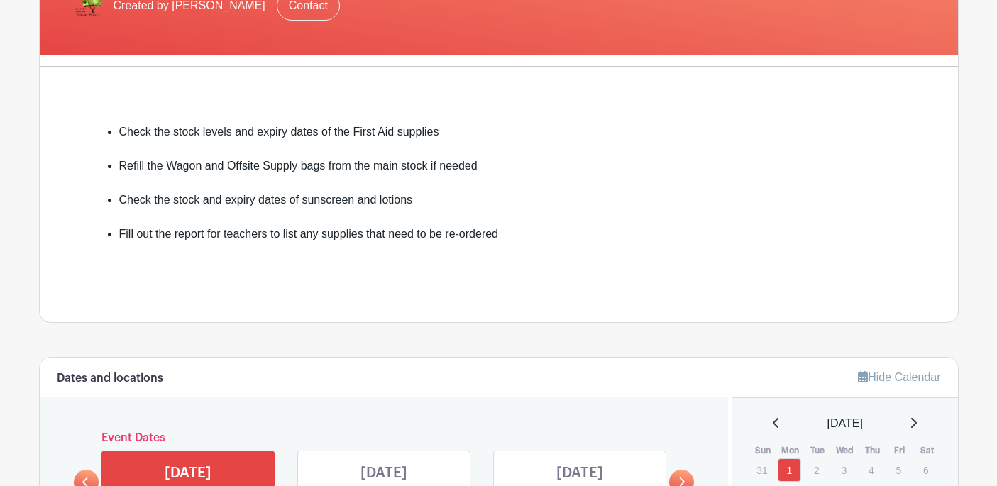
scroll to position [503, 0]
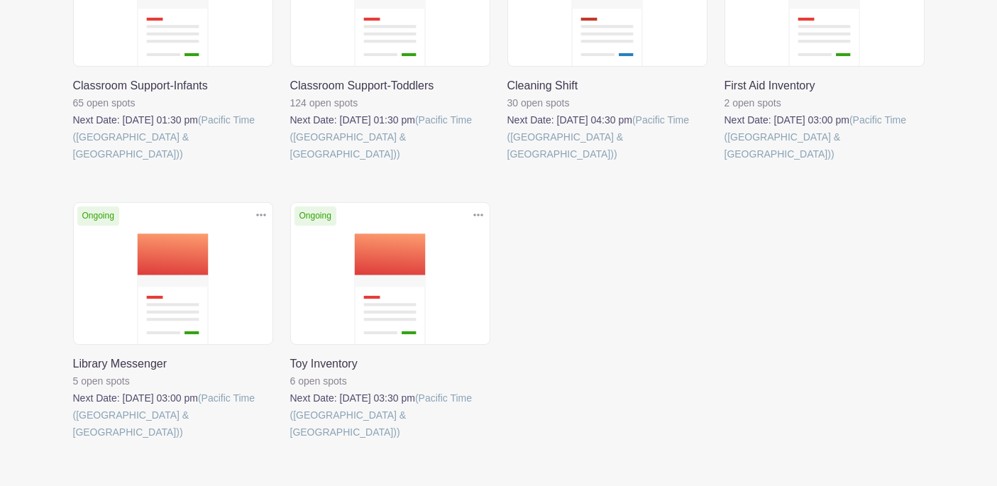
scroll to position [388, 0]
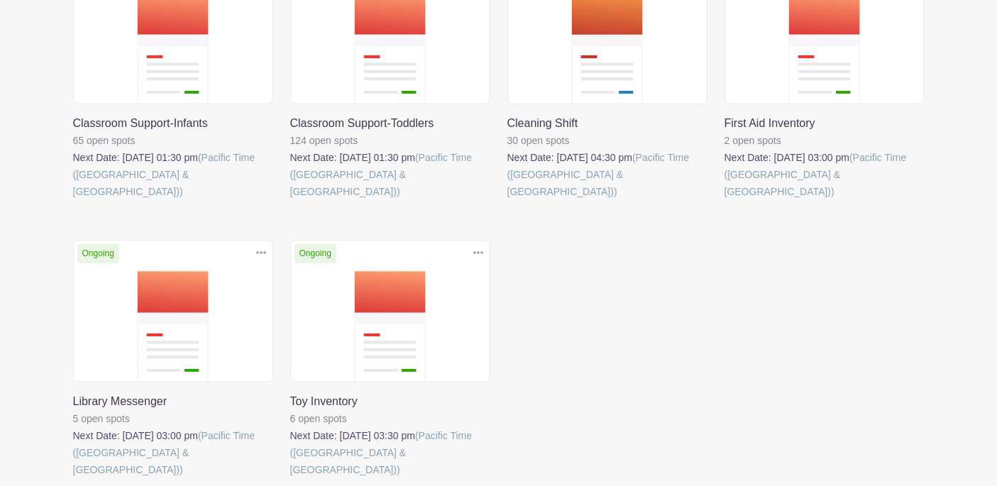
click at [73, 478] on link at bounding box center [73, 478] width 0 height 0
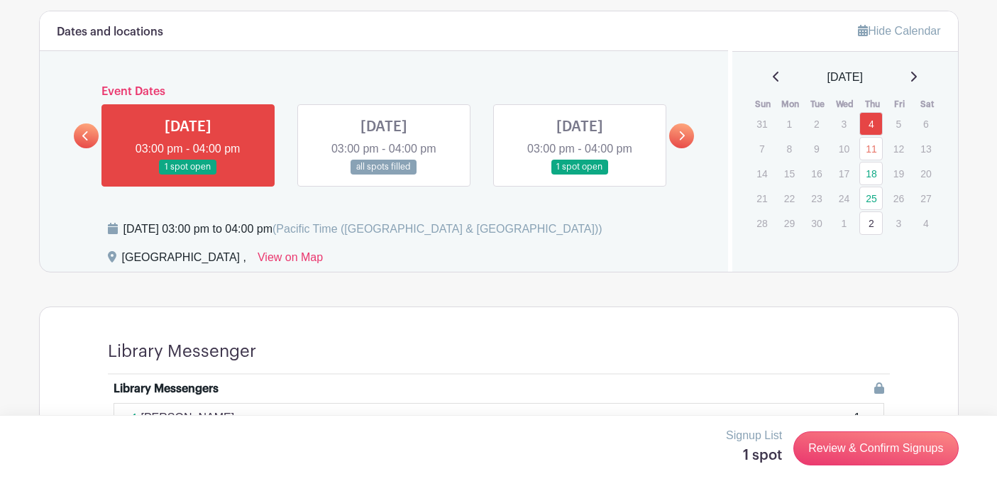
scroll to position [757, 0]
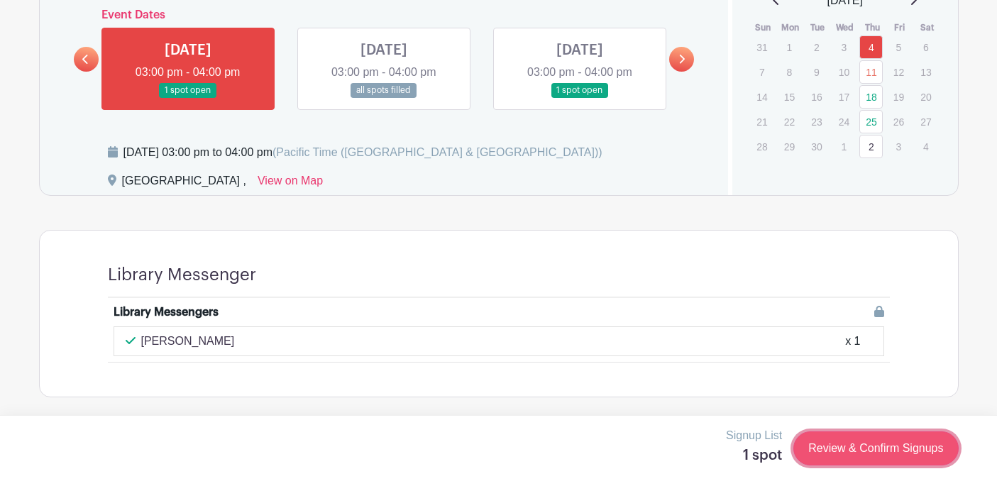
click at [843, 439] on link "Review & Confirm Signups" at bounding box center [875, 449] width 165 height 34
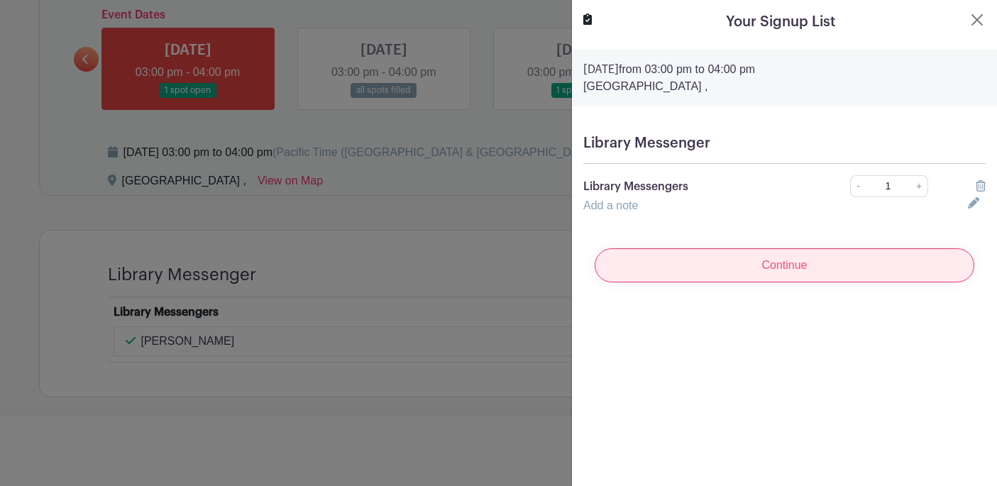
click at [756, 267] on input "Continue" at bounding box center [785, 265] width 380 height 34
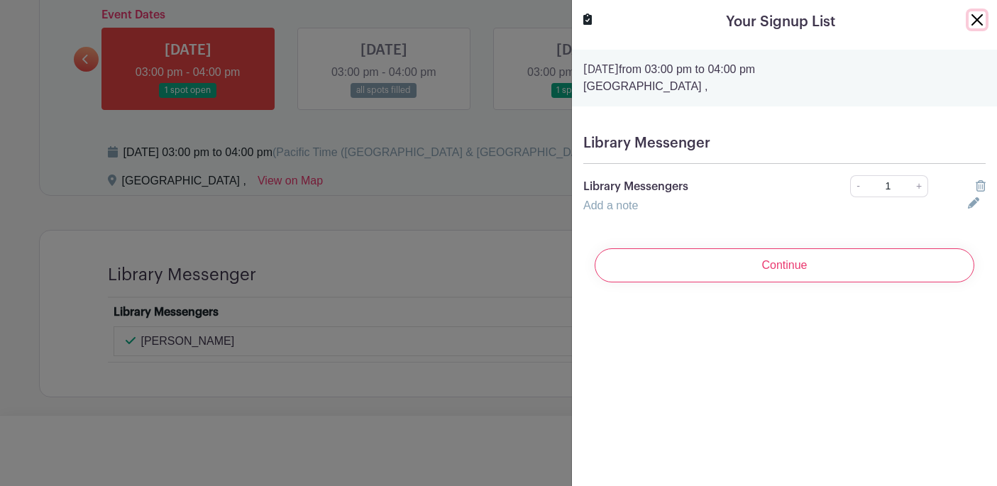
click at [976, 20] on button "Close" at bounding box center [977, 19] width 17 height 17
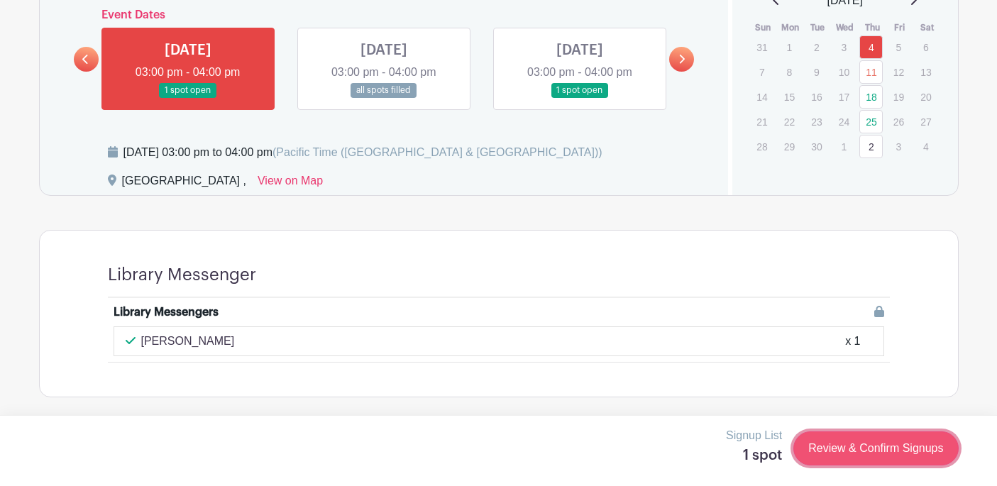
click at [842, 449] on link "Review & Confirm Signups" at bounding box center [875, 449] width 165 height 34
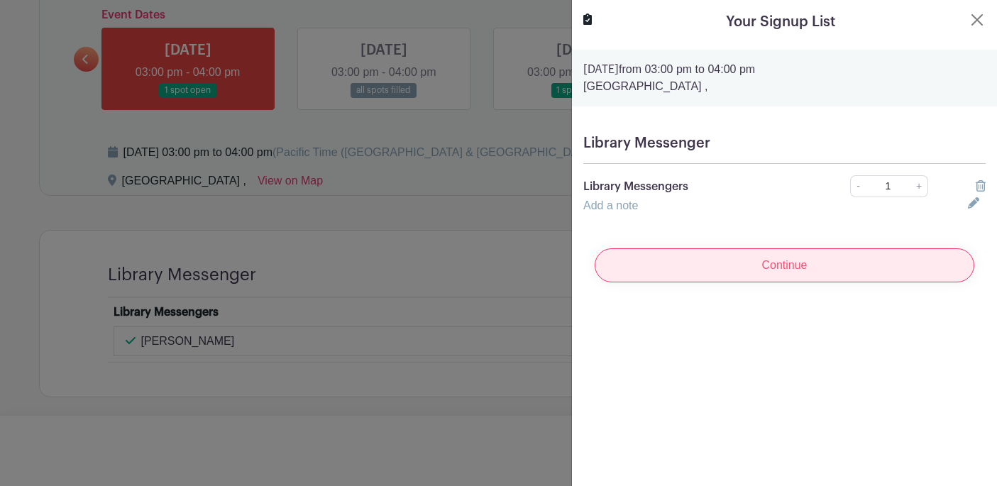
click at [752, 257] on input "Continue" at bounding box center [785, 265] width 380 height 34
click at [781, 270] on input "Continue" at bounding box center [785, 265] width 380 height 34
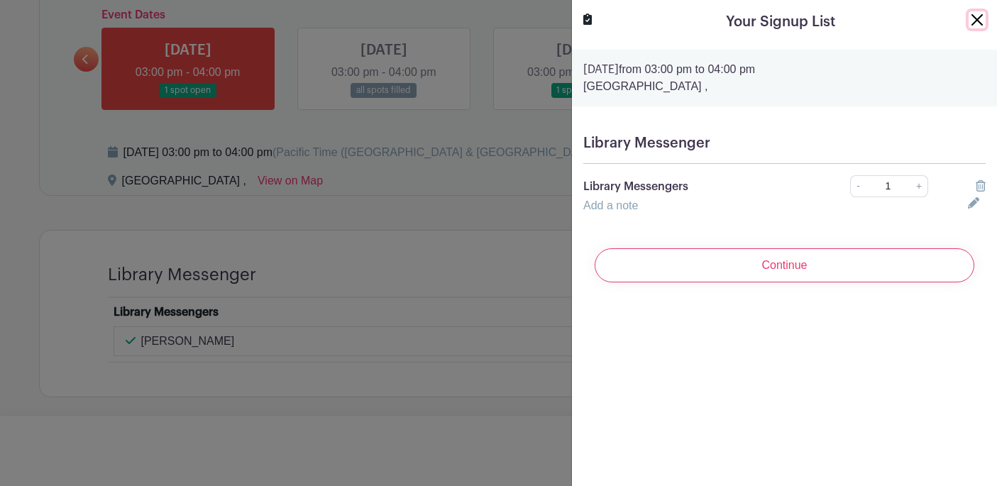
click at [972, 23] on button "Close" at bounding box center [977, 19] width 17 height 17
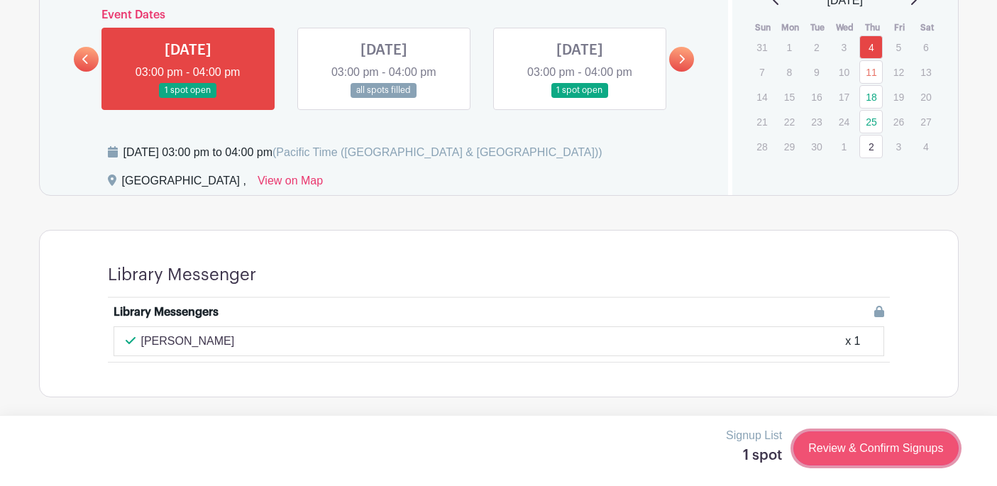
click at [837, 444] on link "Review & Confirm Signups" at bounding box center [875, 449] width 165 height 34
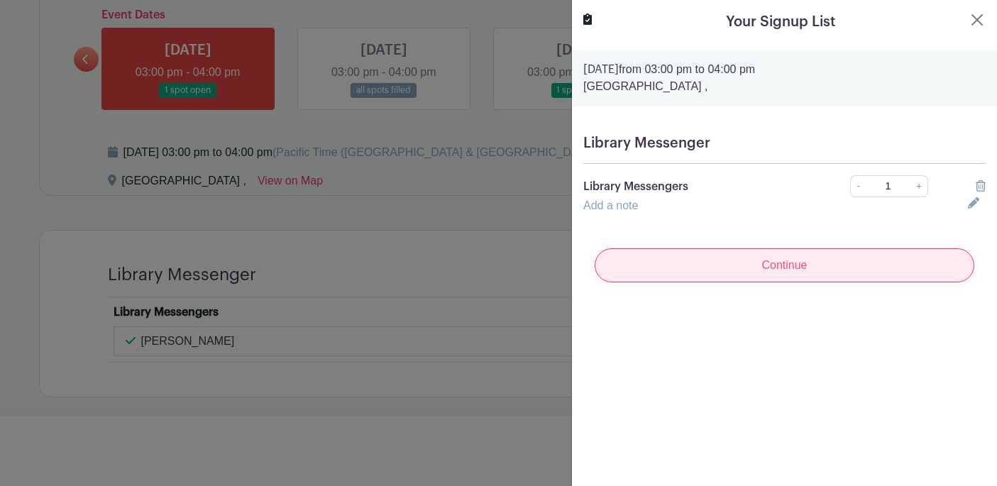
click at [771, 262] on input "Continue" at bounding box center [785, 265] width 380 height 34
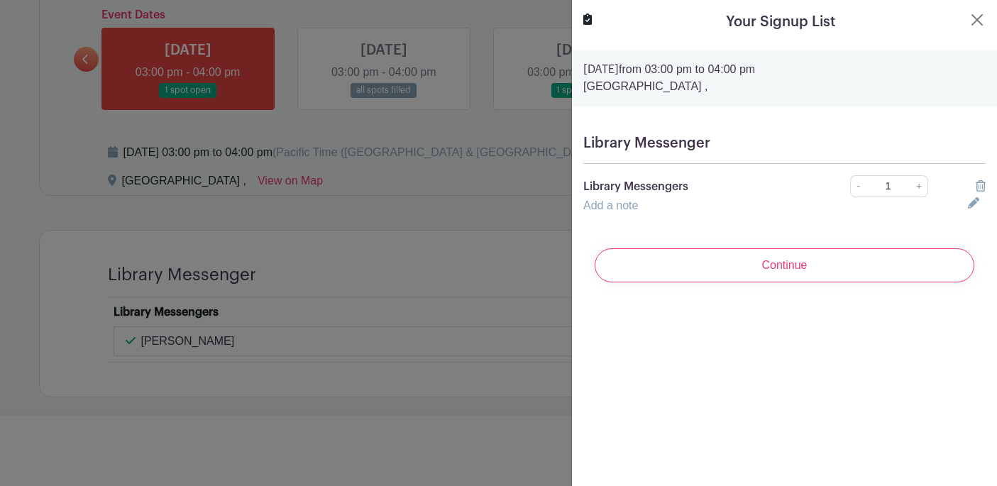
click at [973, 28] on div "Your Signup List" at bounding box center [784, 21] width 402 height 21
click at [977, 24] on button "Close" at bounding box center [977, 19] width 17 height 17
